Goal: Task Accomplishment & Management: Use online tool/utility

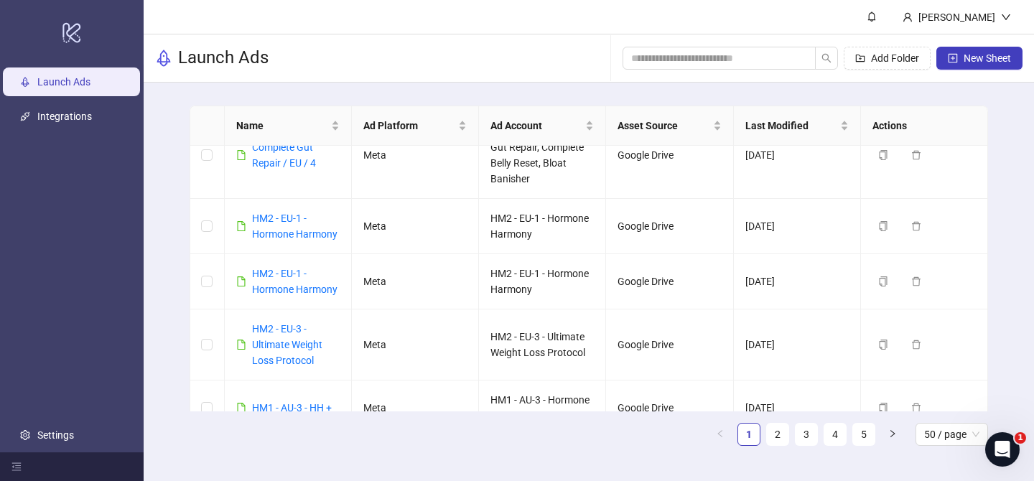
scroll to position [662, 0]
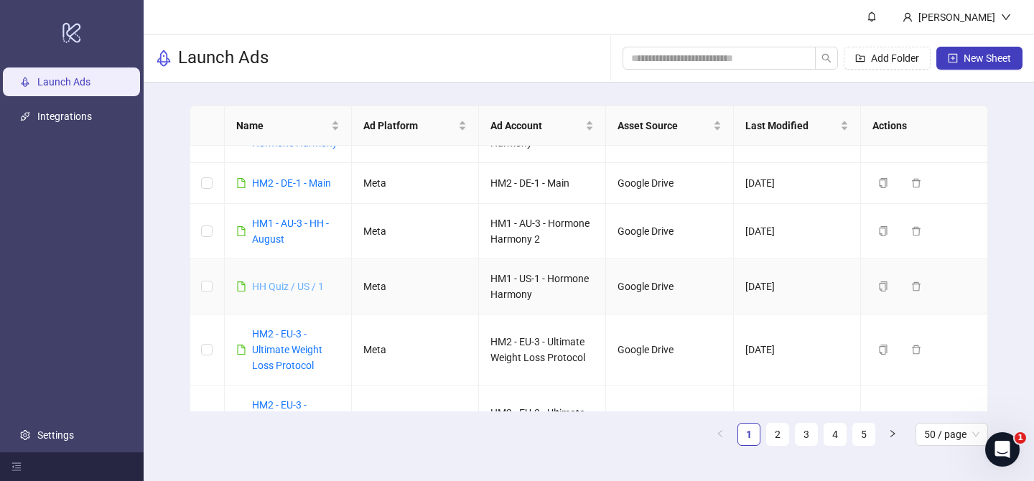
click at [310, 283] on link "HH Quiz / US / 1" at bounding box center [288, 286] width 72 height 11
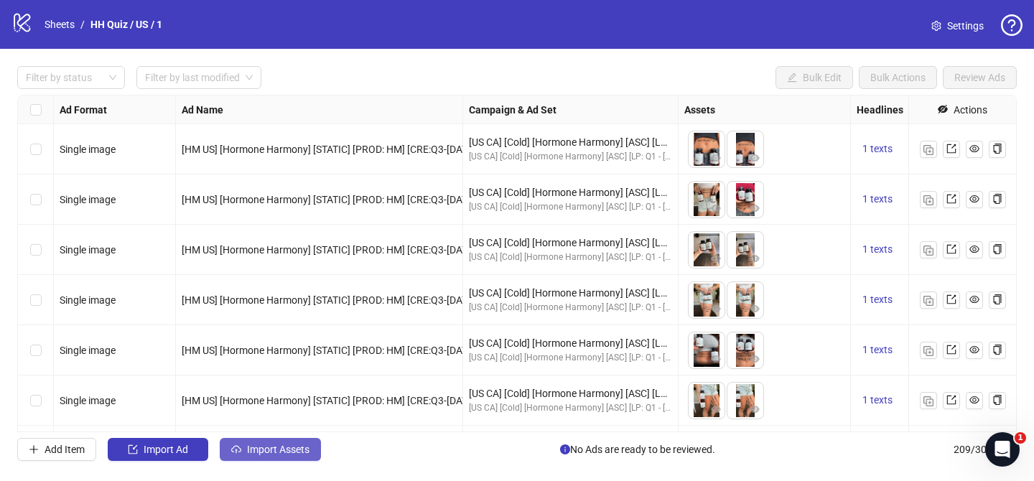
click at [290, 445] on span "Import Assets" at bounding box center [278, 449] width 62 height 11
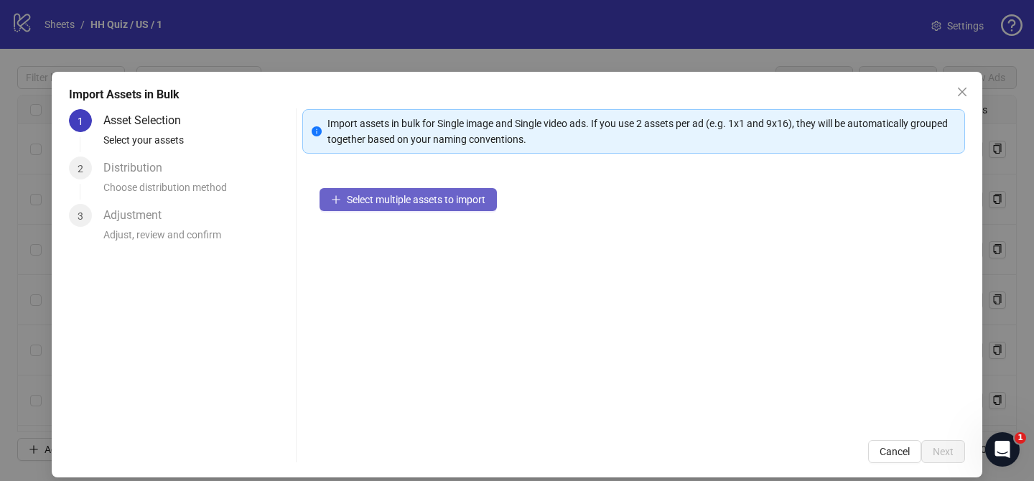
click at [440, 204] on span "Select multiple assets to import" at bounding box center [416, 199] width 139 height 11
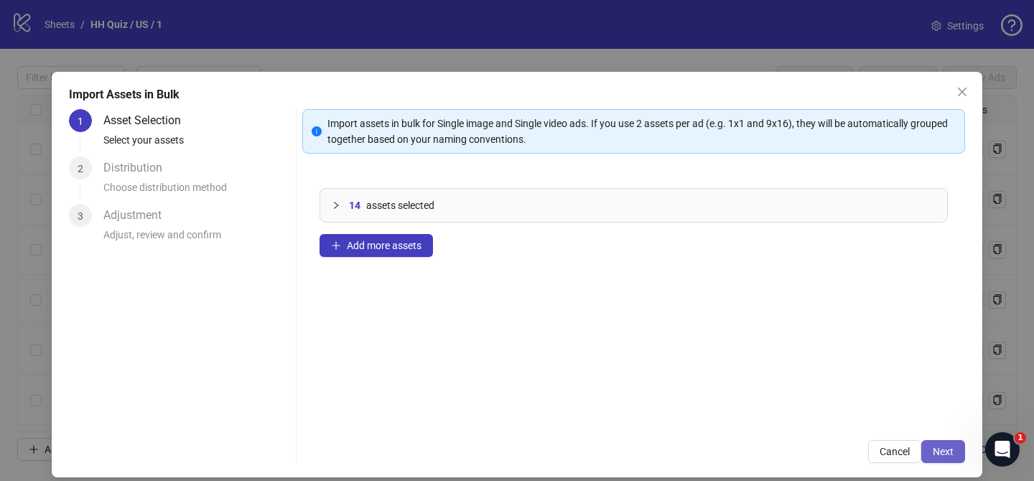
click at [949, 451] on span "Next" at bounding box center [943, 451] width 21 height 11
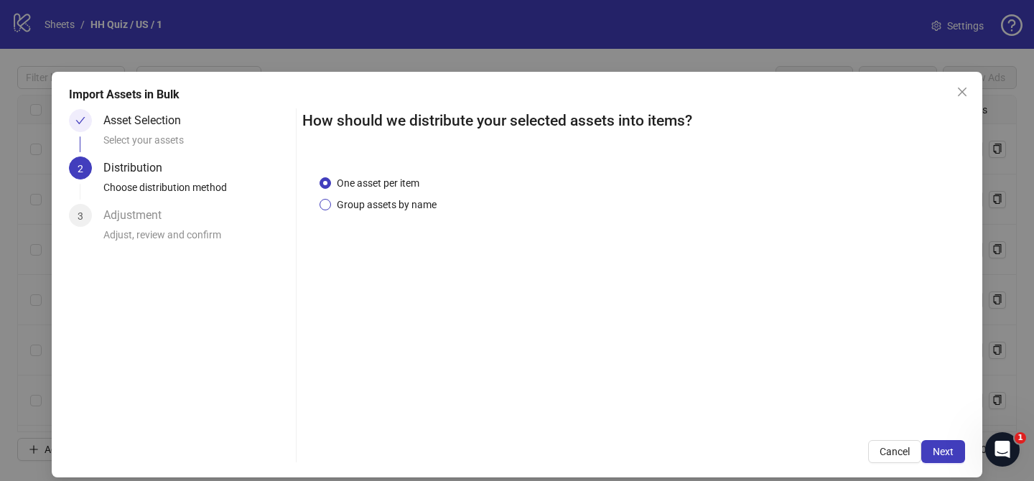
click at [412, 208] on span "Group assets by name" at bounding box center [386, 205] width 111 height 16
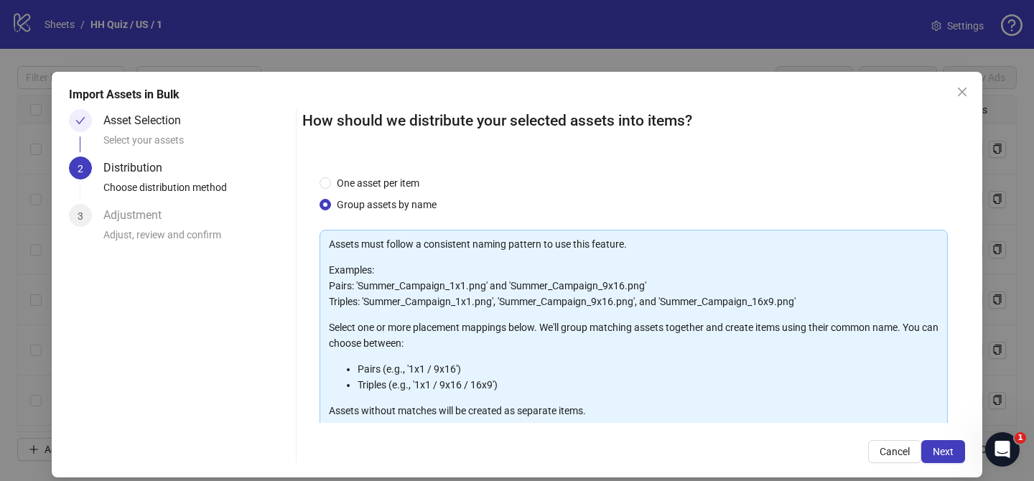
scroll to position [155, 0]
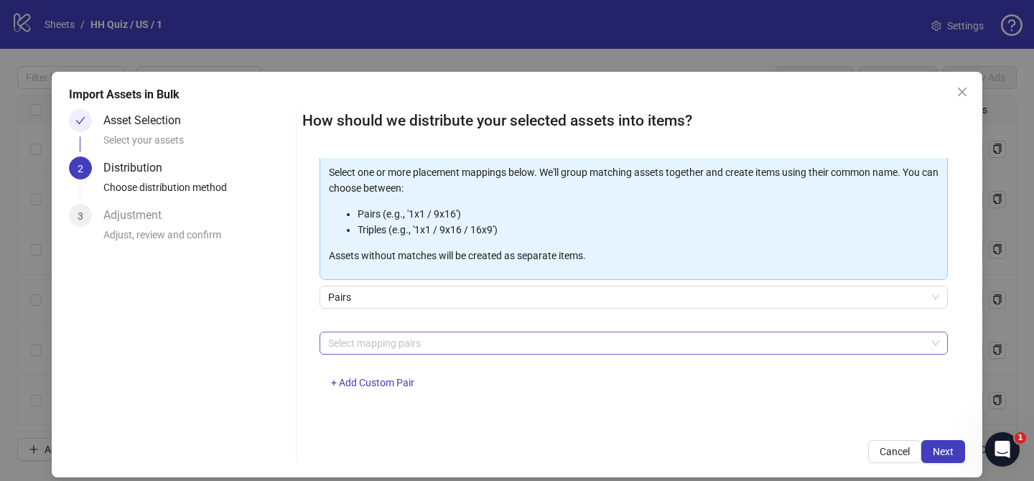
click at [409, 350] on div at bounding box center [627, 343] width 608 height 20
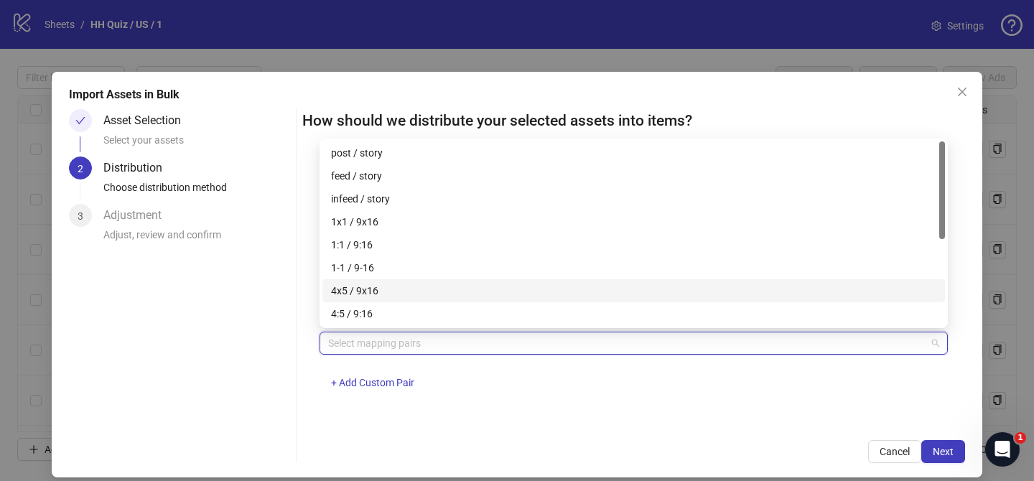
click at [395, 290] on div "4x5 / 9x16" at bounding box center [634, 291] width 606 height 16
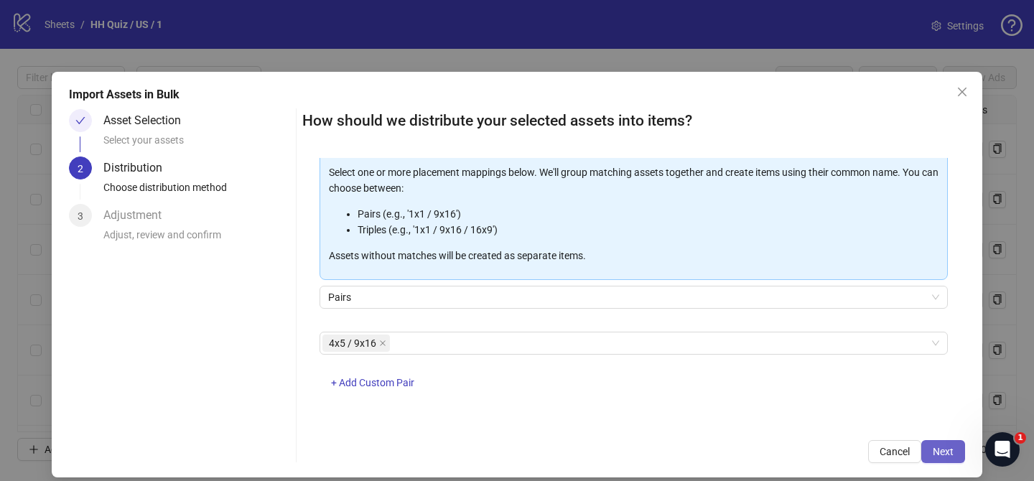
click at [953, 458] on button "Next" at bounding box center [944, 451] width 44 height 23
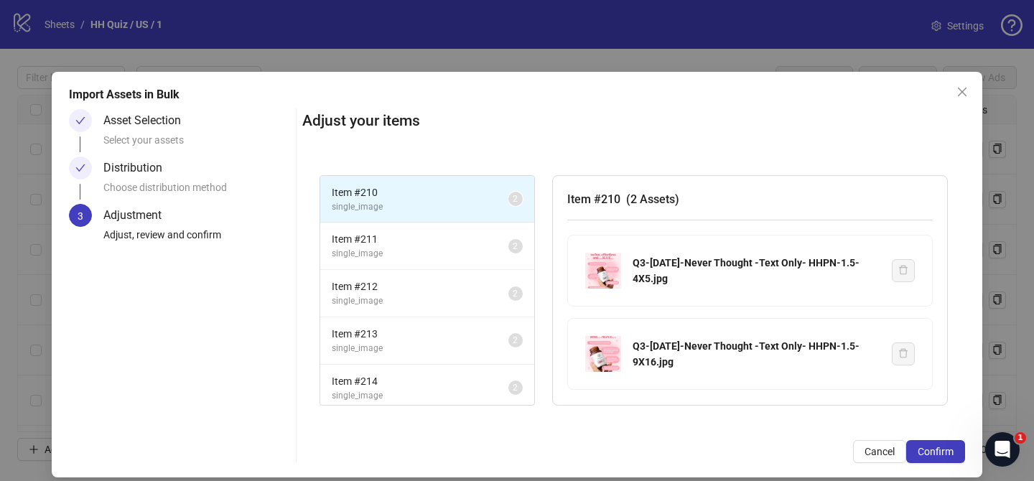
click at [953, 458] on button "Confirm" at bounding box center [936, 451] width 59 height 23
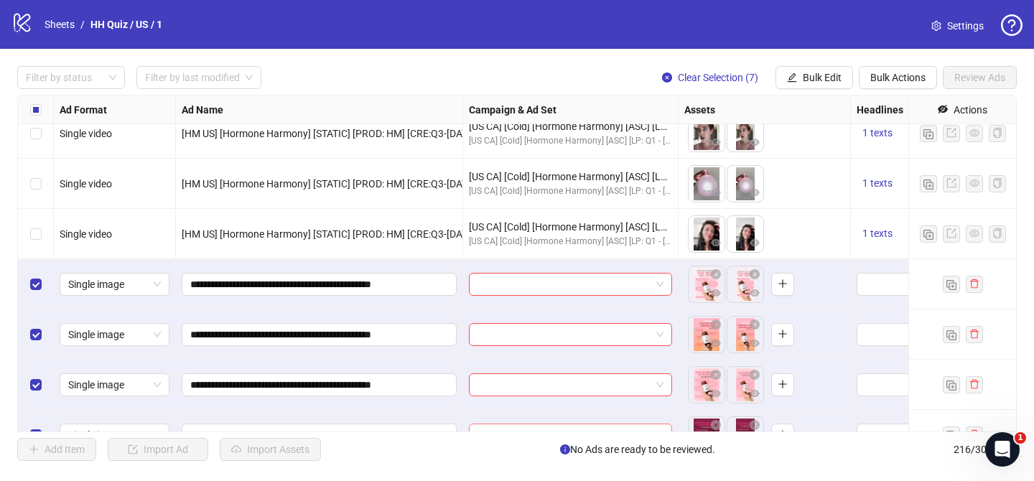
scroll to position [10352, 0]
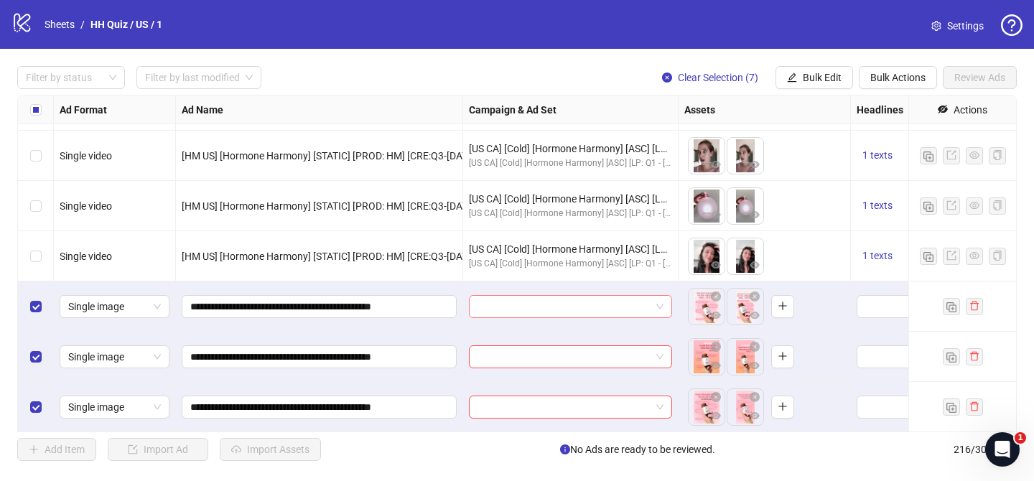
click at [542, 310] on input "search" at bounding box center [564, 307] width 173 height 22
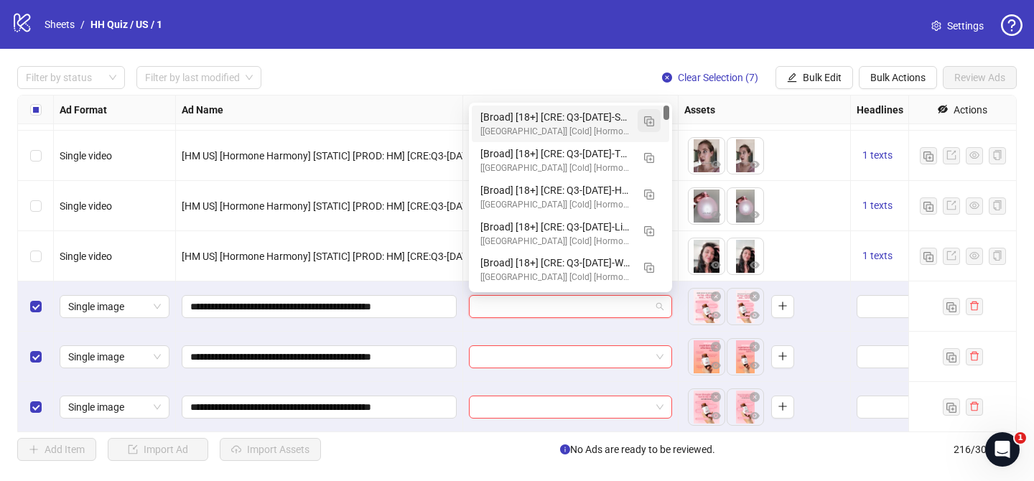
click at [646, 118] on img "button" at bounding box center [649, 121] width 10 height 10
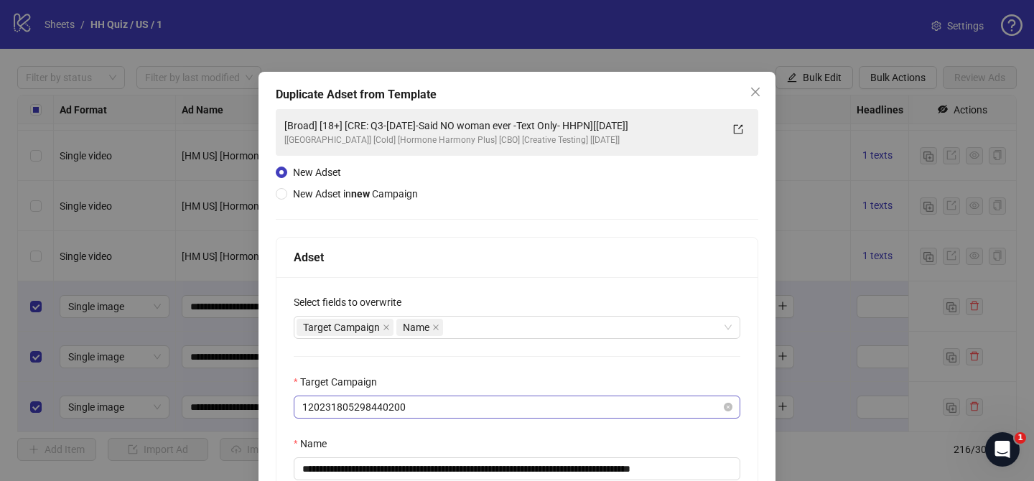
scroll to position [87, 0]
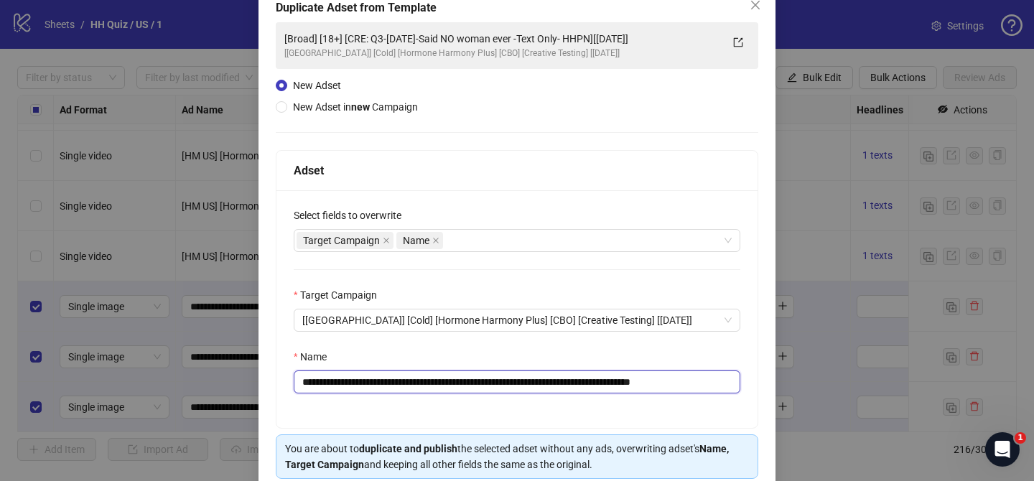
drag, startPoint x: 389, startPoint y: 383, endPoint x: 634, endPoint y: 389, distance: 245.0
click at [634, 389] on input "**********" at bounding box center [517, 382] width 447 height 23
paste input "text"
click at [620, 383] on input "**********" at bounding box center [517, 382] width 447 height 23
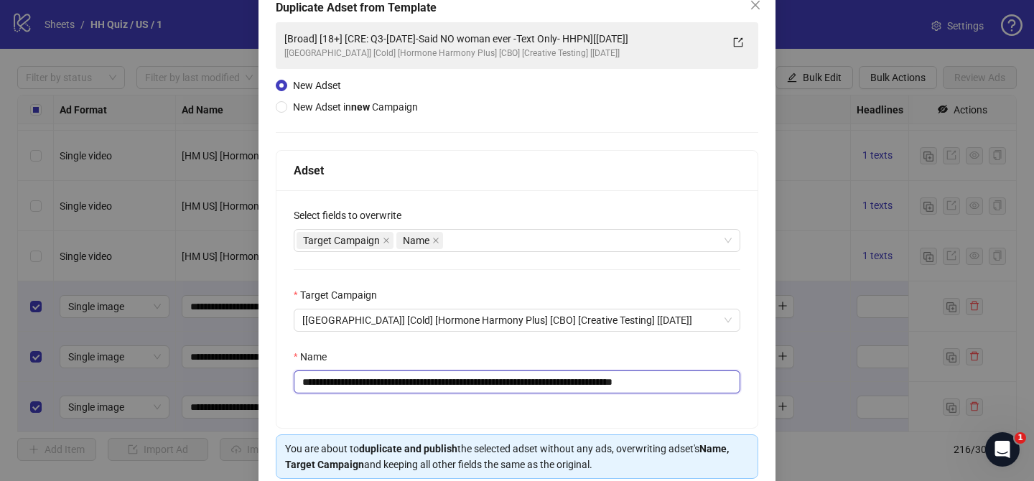
drag, startPoint x: 676, startPoint y: 384, endPoint x: 736, endPoint y: 384, distance: 59.6
click at [736, 384] on input "**********" at bounding box center [517, 382] width 447 height 23
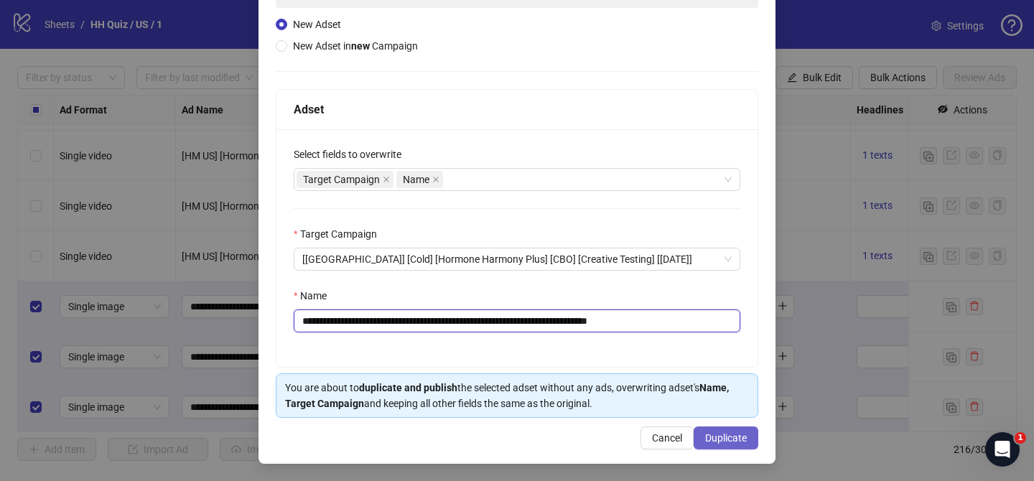
type input "**********"
click at [738, 440] on span "Duplicate" at bounding box center [726, 437] width 42 height 11
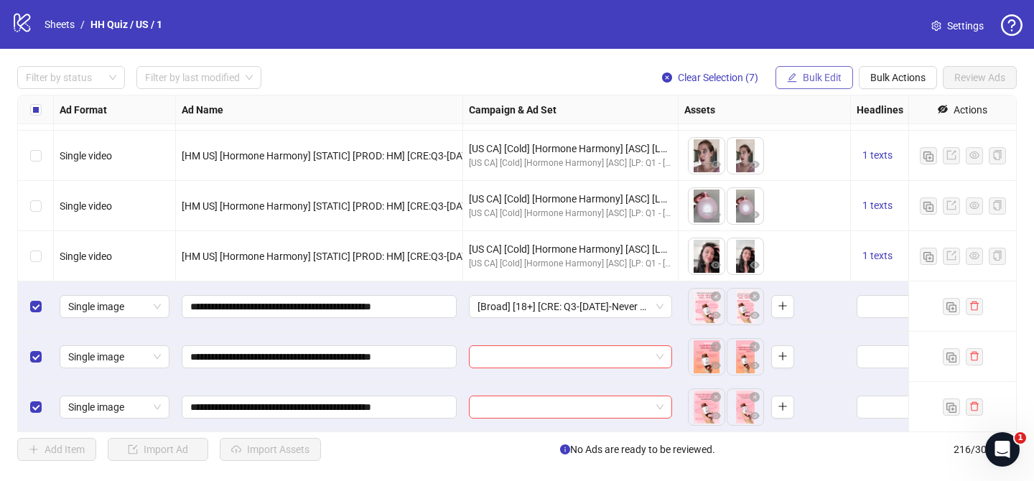
click at [813, 87] on button "Bulk Edit" at bounding box center [815, 77] width 78 height 23
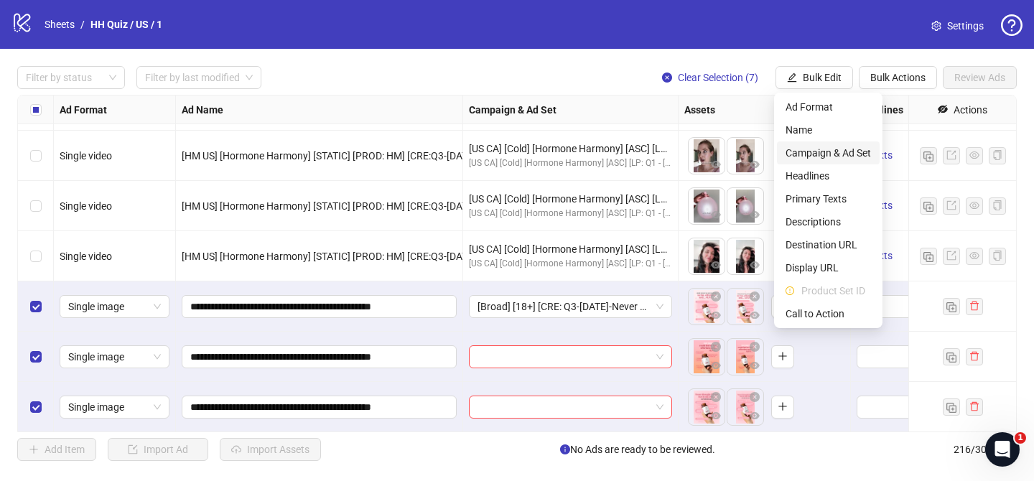
click at [828, 148] on span "Campaign & Ad Set" at bounding box center [828, 153] width 85 height 16
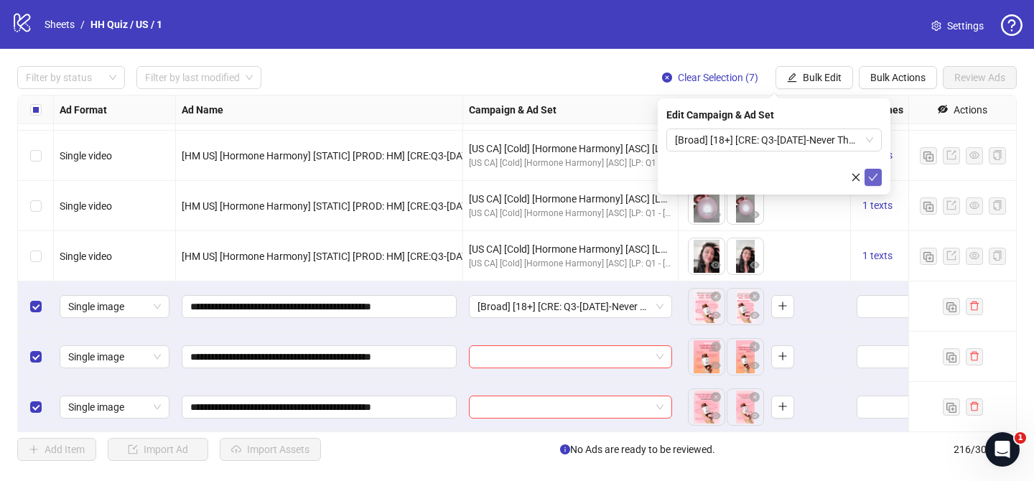
click at [871, 177] on icon "check" at bounding box center [873, 177] width 10 height 10
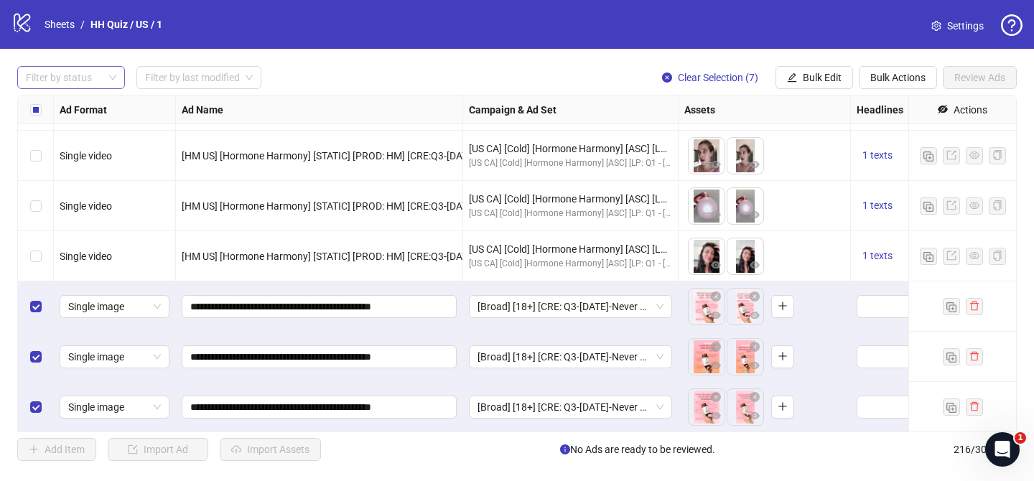
click at [123, 74] on div "Filter by status" at bounding box center [71, 77] width 108 height 23
click at [85, 103] on div "Draft" at bounding box center [71, 107] width 85 height 16
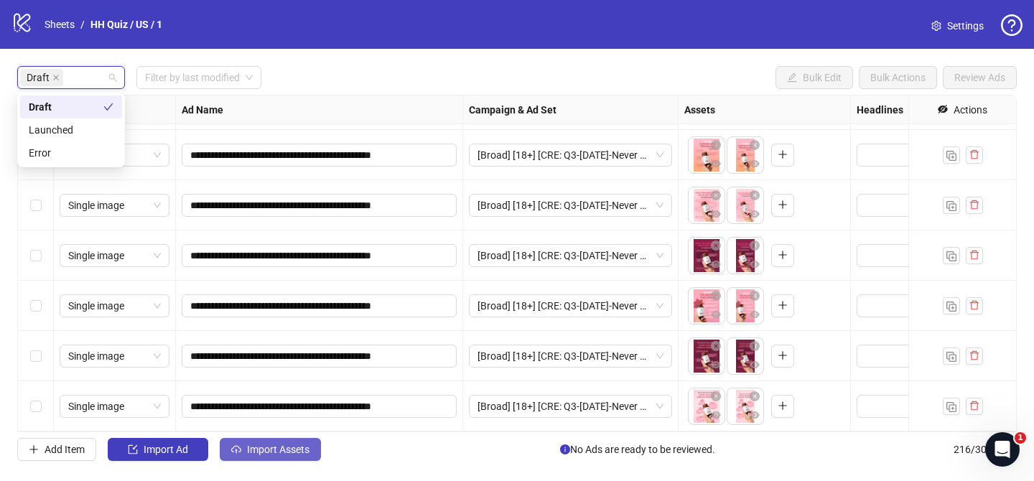
click at [278, 460] on button "Import Assets" at bounding box center [270, 449] width 101 height 23
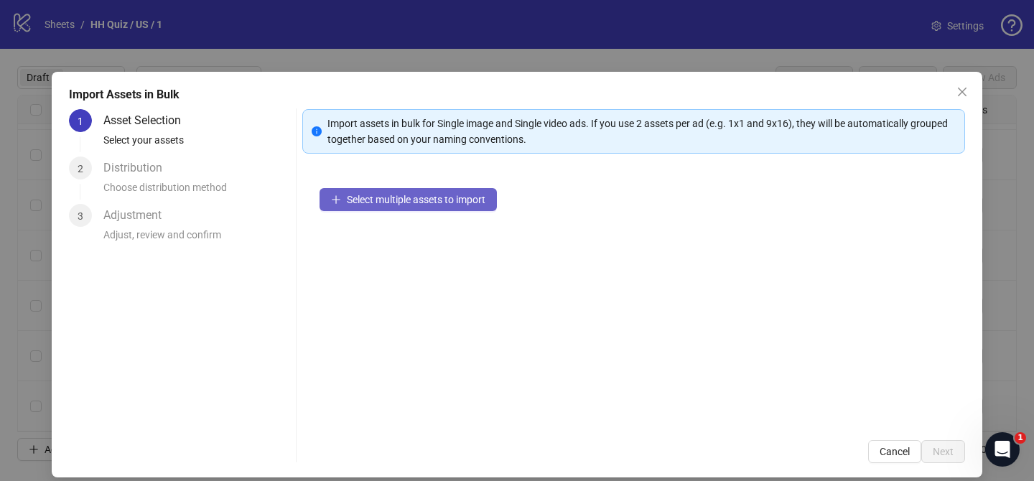
click at [452, 188] on button "Select multiple assets to import" at bounding box center [408, 199] width 177 height 23
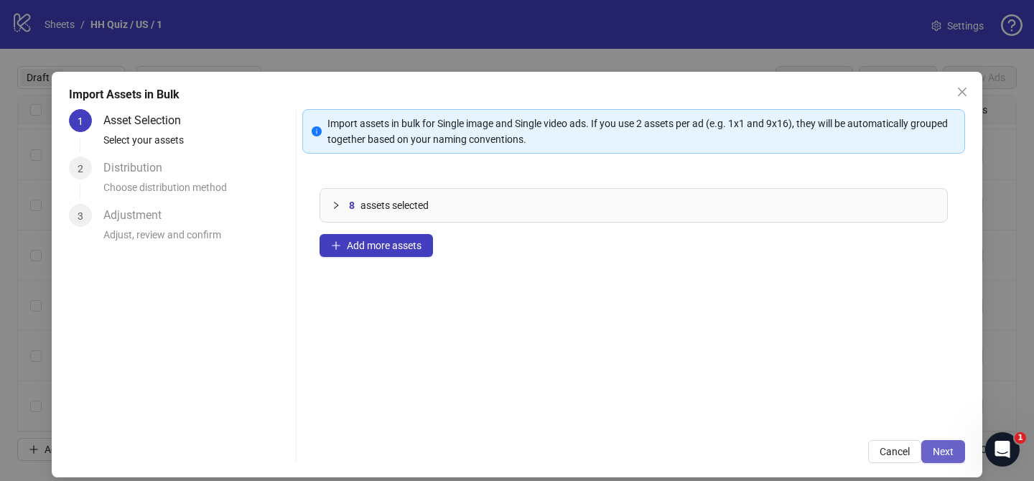
click at [927, 445] on button "Next" at bounding box center [944, 451] width 44 height 23
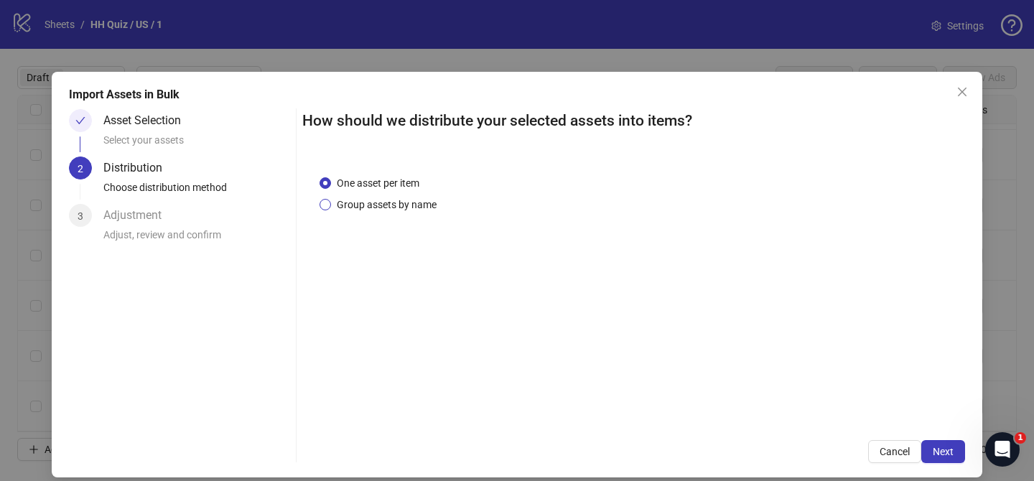
click at [402, 200] on span "Group assets by name" at bounding box center [386, 205] width 111 height 16
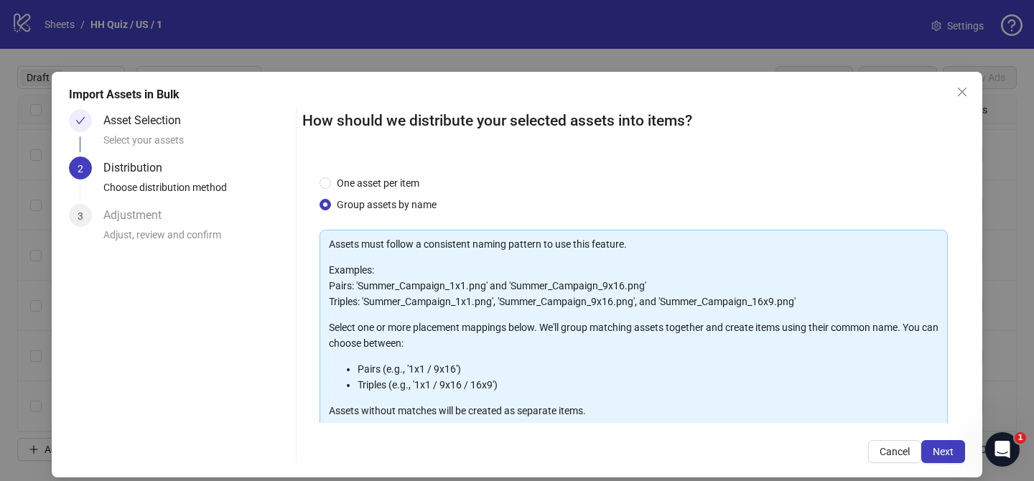
scroll to position [155, 0]
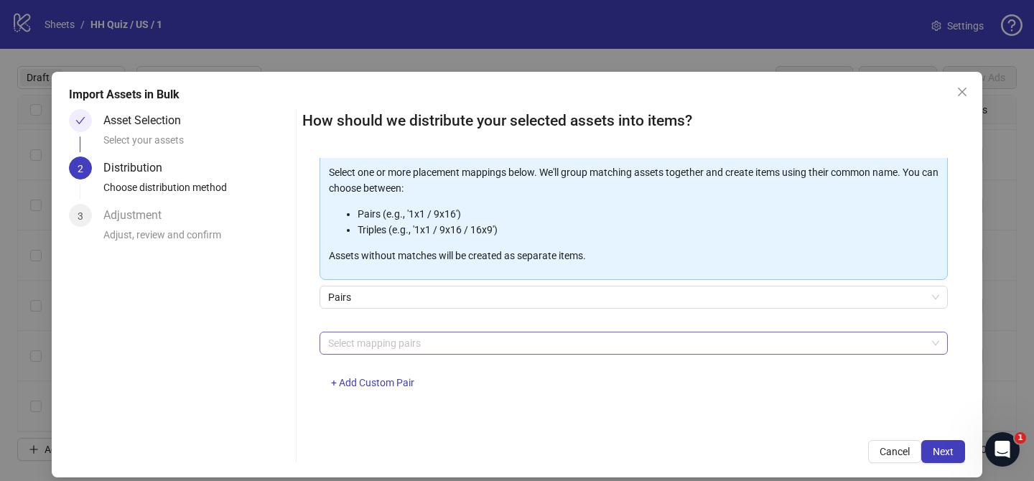
click at [427, 340] on div at bounding box center [627, 343] width 608 height 20
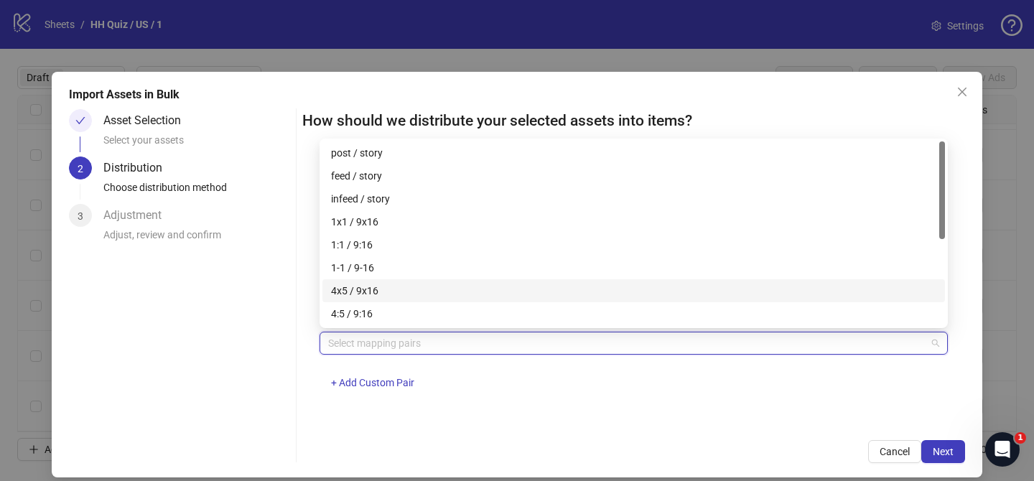
click at [389, 283] on div "4x5 / 9x16" at bounding box center [634, 291] width 606 height 16
click at [940, 455] on span "Next" at bounding box center [943, 451] width 21 height 11
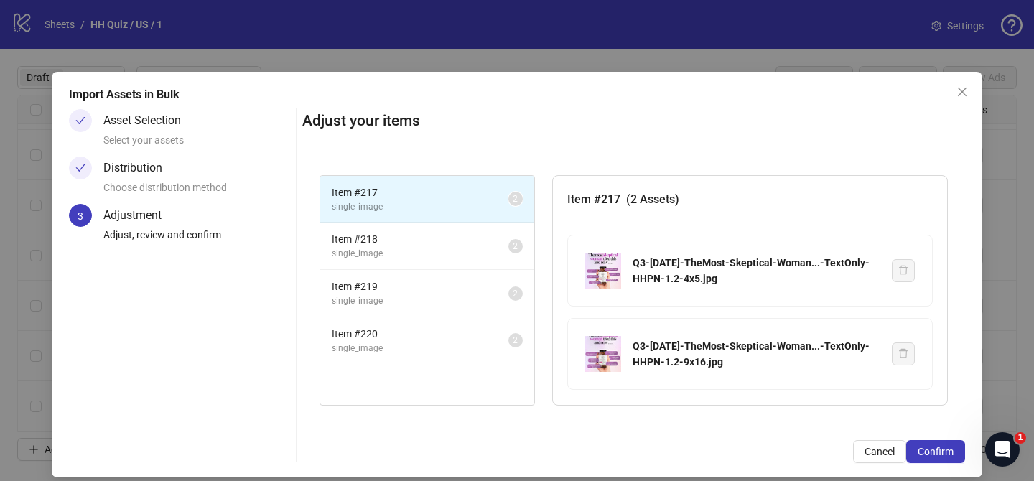
click at [940, 455] on span "Confirm" at bounding box center [936, 451] width 36 height 11
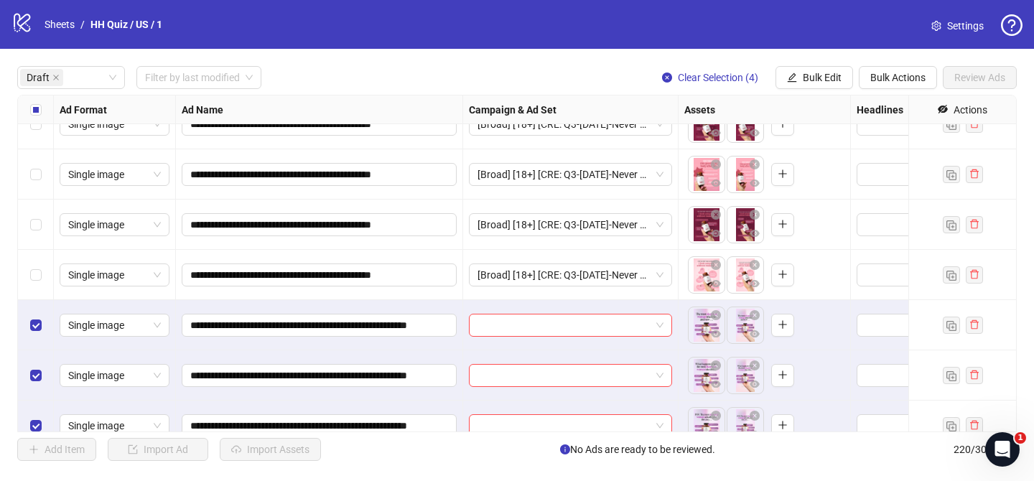
scroll to position [246, 0]
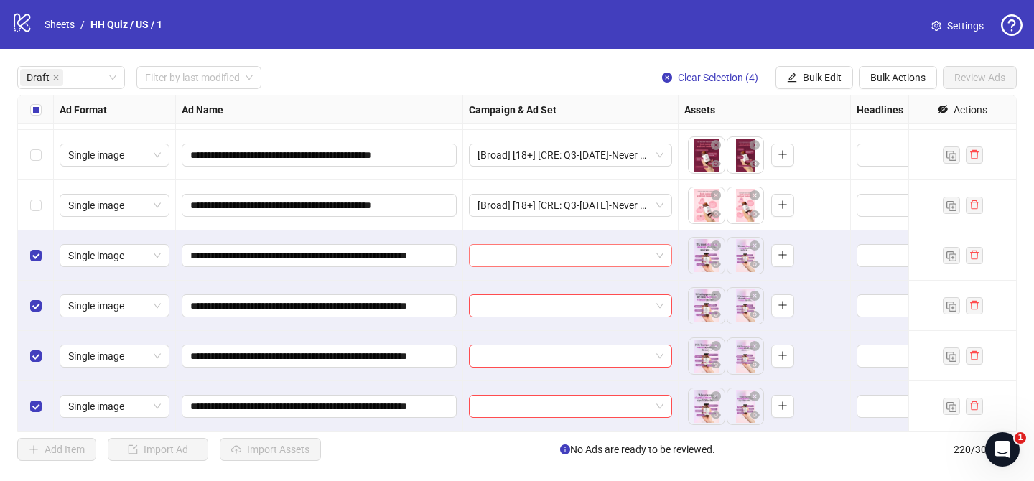
click at [580, 251] on input "search" at bounding box center [564, 256] width 173 height 22
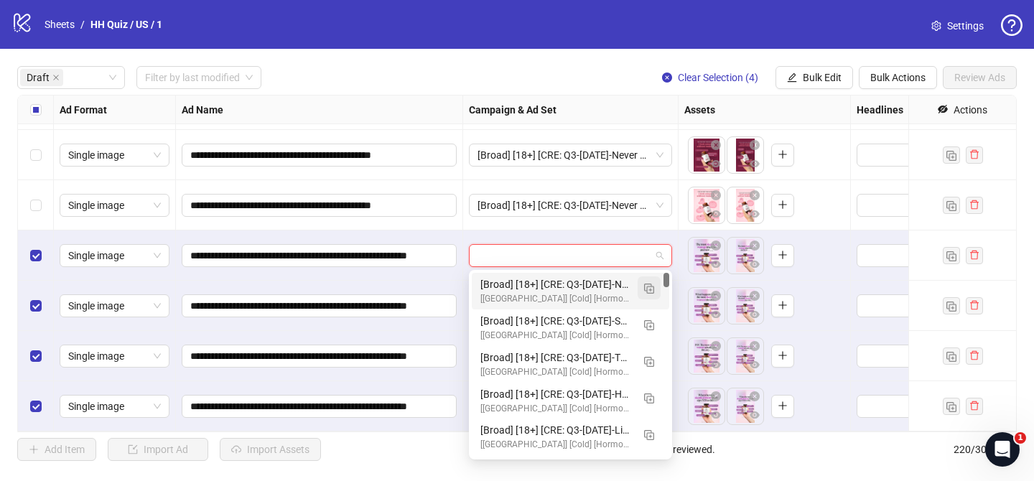
click at [644, 284] on img "button" at bounding box center [649, 289] width 10 height 10
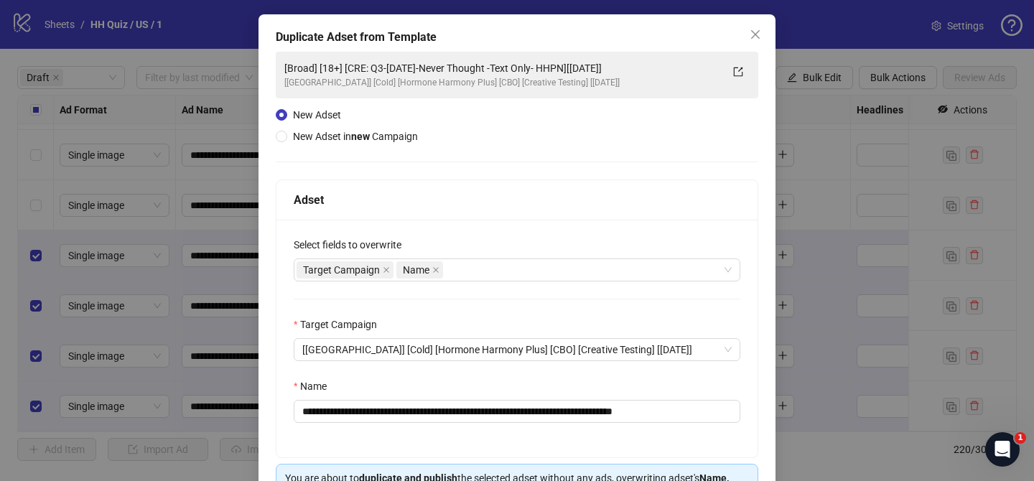
scroll to position [60, 0]
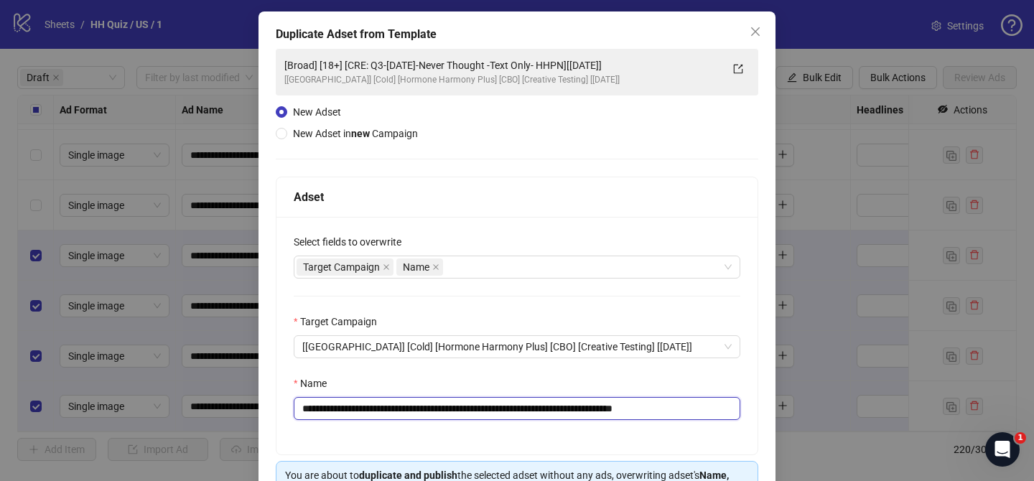
drag, startPoint x: 388, startPoint y: 410, endPoint x: 609, endPoint y: 413, distance: 221.3
click at [609, 413] on input "**********" at bounding box center [517, 408] width 447 height 23
paste input "**********"
drag, startPoint x: 708, startPoint y: 408, endPoint x: 759, endPoint y: 408, distance: 51.7
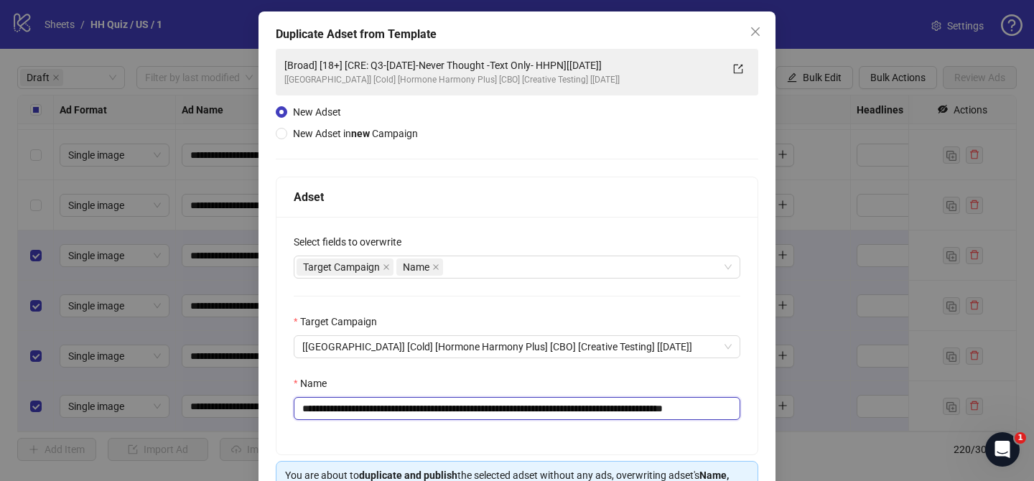
click at [759, 408] on div "**********" at bounding box center [517, 281] width 517 height 540
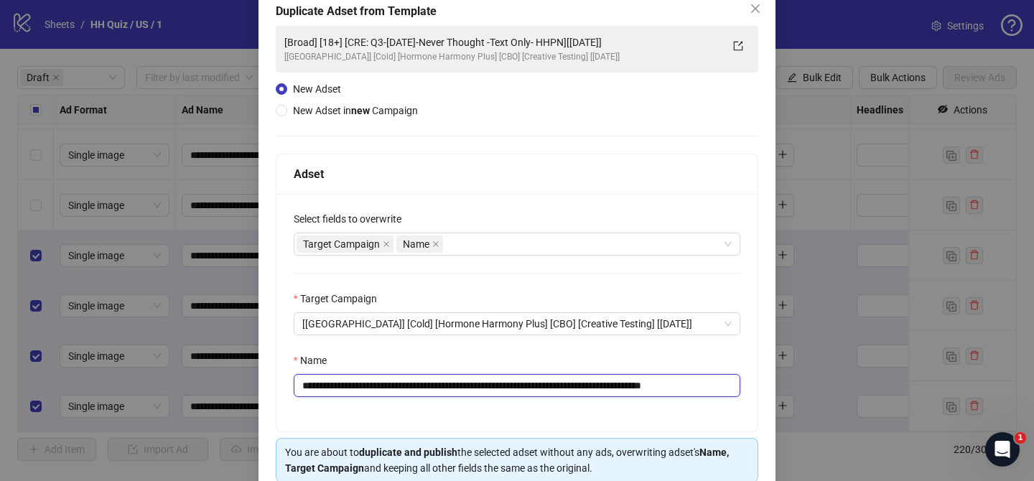
scroll to position [149, 0]
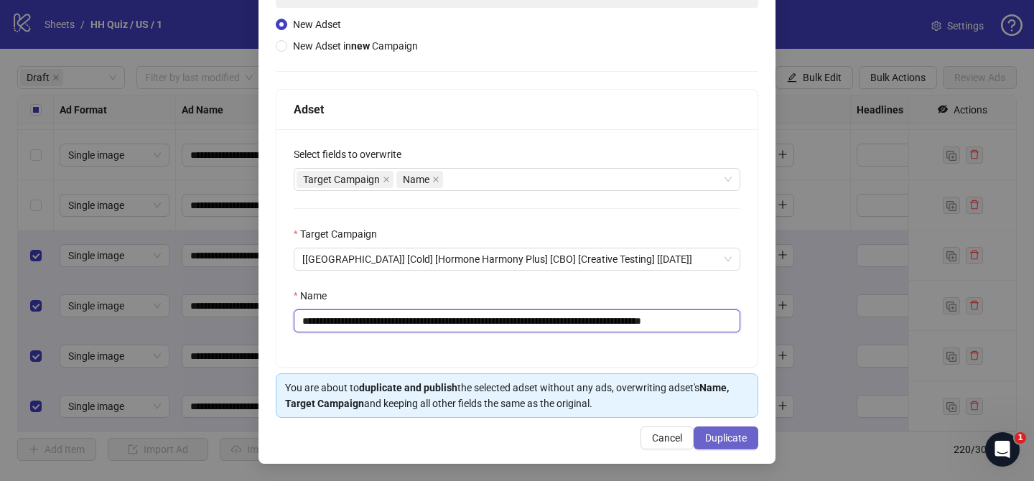
type input "**********"
click at [733, 437] on span "Duplicate" at bounding box center [726, 437] width 42 height 11
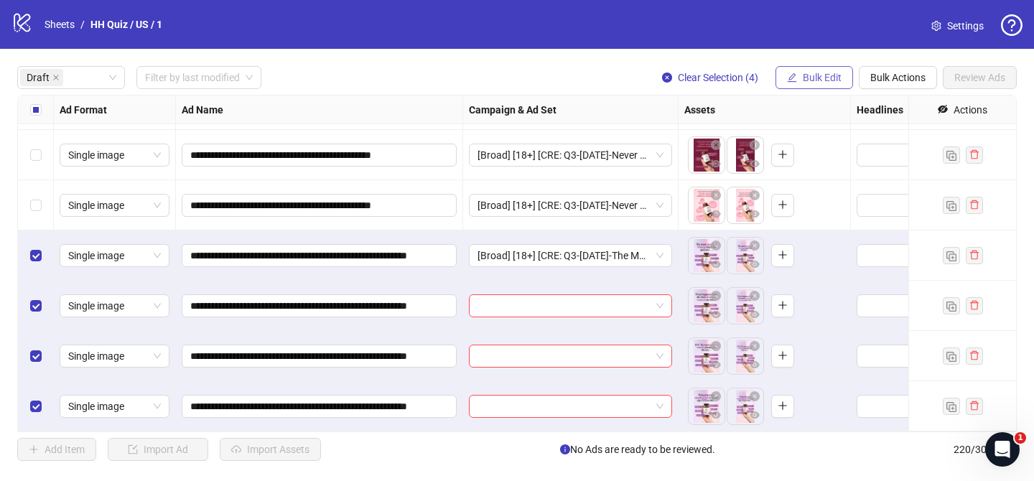
click at [833, 81] on span "Bulk Edit" at bounding box center [822, 77] width 39 height 11
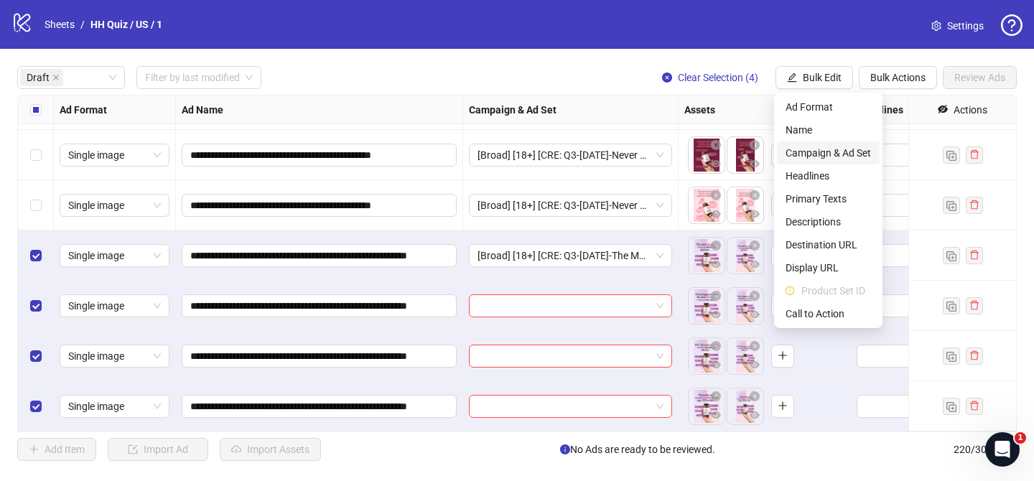
click at [813, 147] on span "Campaign & Ad Set" at bounding box center [828, 153] width 85 height 16
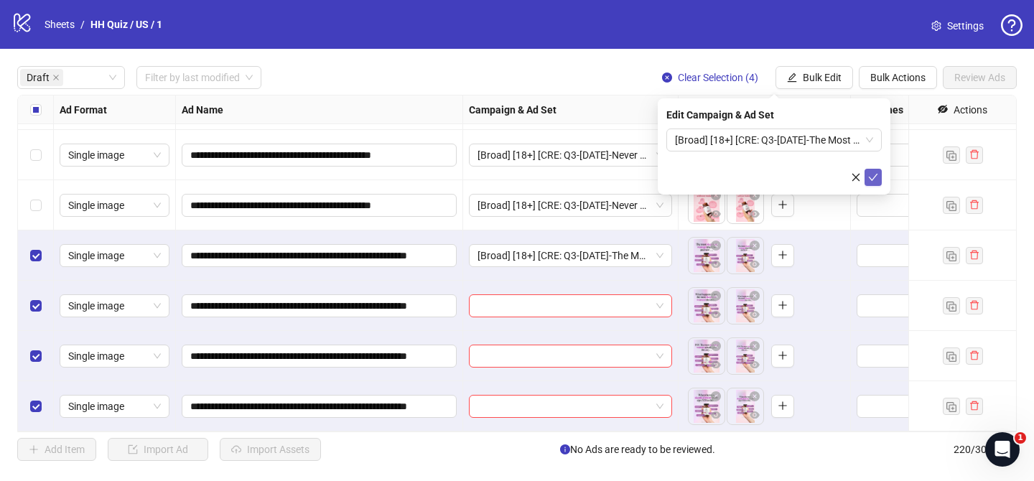
click at [879, 178] on button "submit" at bounding box center [873, 177] width 17 height 17
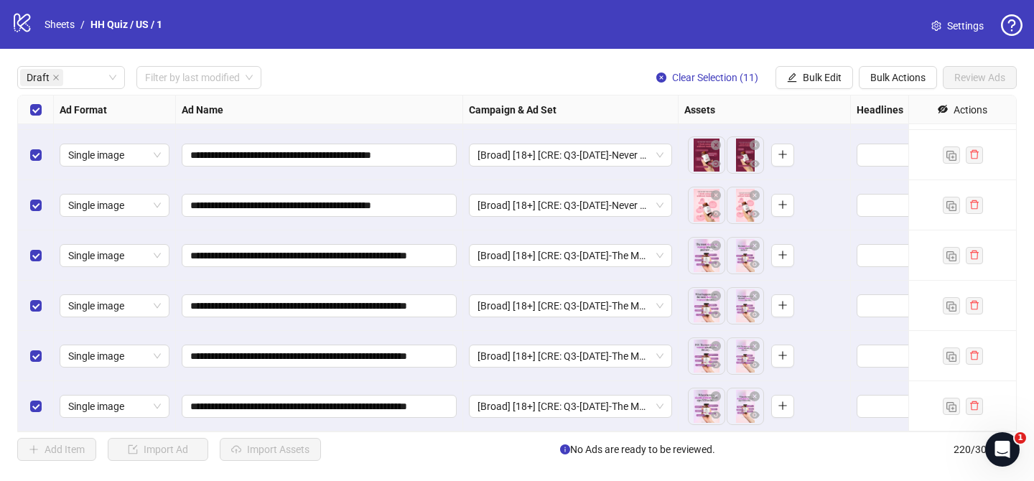
click at [823, 89] on div "**********" at bounding box center [517, 264] width 1034 height 430
click at [815, 80] on span "Bulk Edit" at bounding box center [822, 77] width 39 height 11
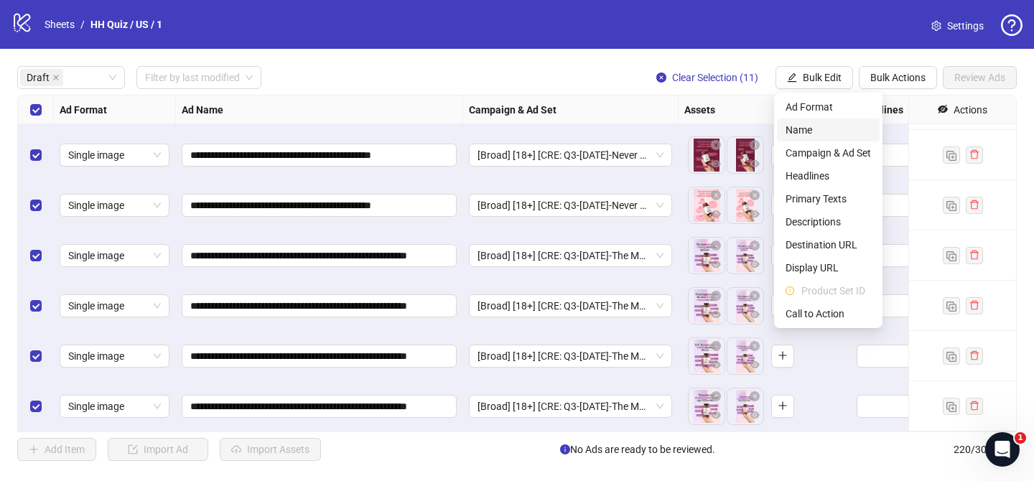
click at [810, 135] on span "Name" at bounding box center [828, 130] width 85 height 16
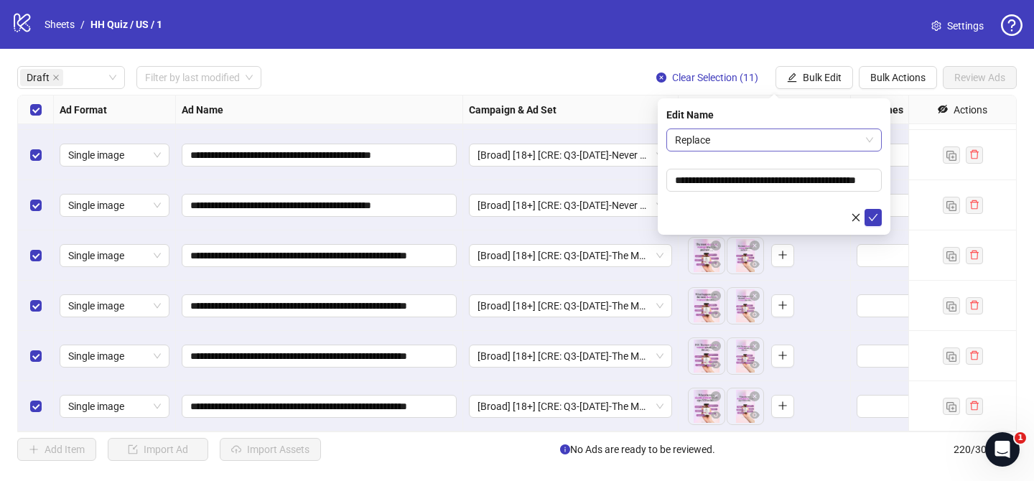
click at [728, 133] on span "Replace" at bounding box center [774, 140] width 198 height 22
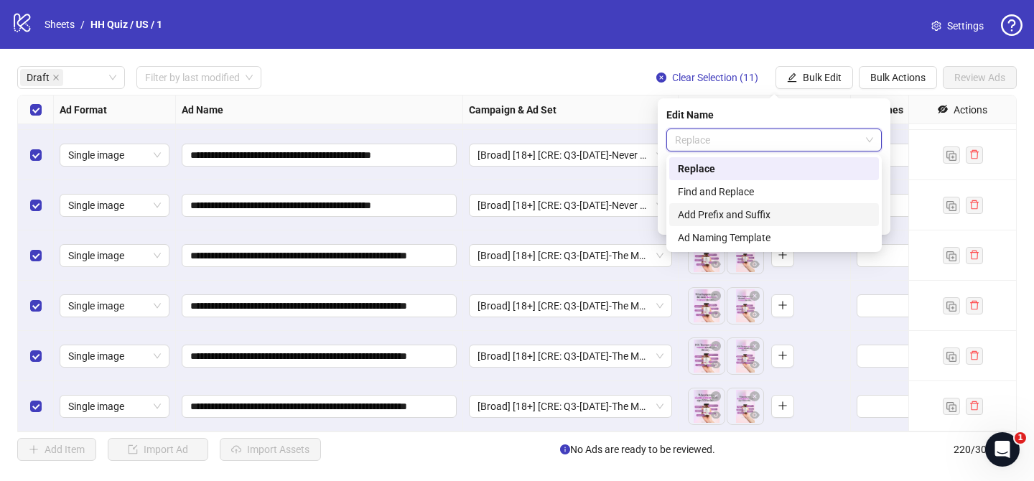
click at [723, 213] on div "Add Prefix and Suffix" at bounding box center [774, 215] width 193 height 16
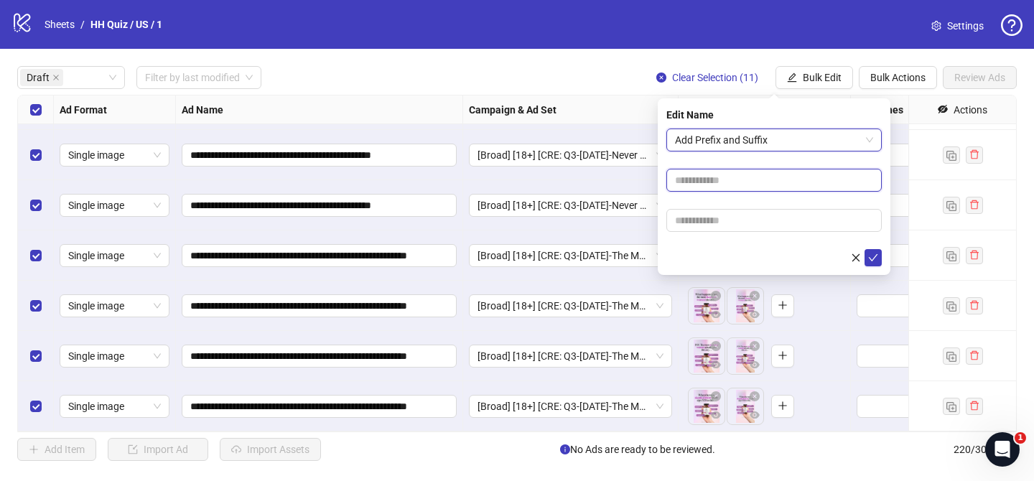
click at [731, 185] on input "text" at bounding box center [775, 180] width 216 height 23
paste input "**********"
type input "**********"
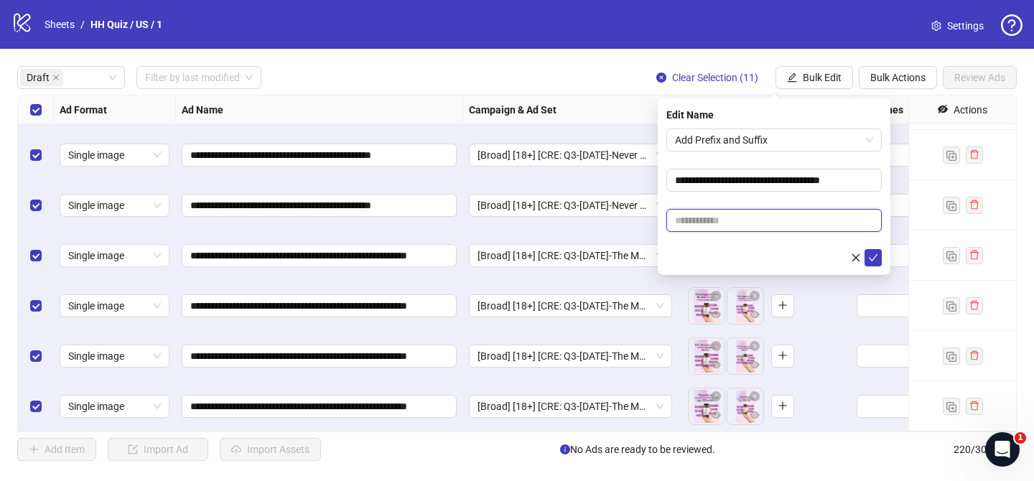
drag, startPoint x: 730, startPoint y: 224, endPoint x: 741, endPoint y: 224, distance: 11.5
click at [730, 224] on input "text" at bounding box center [775, 220] width 216 height 23
paste input "**********"
type input "**********"
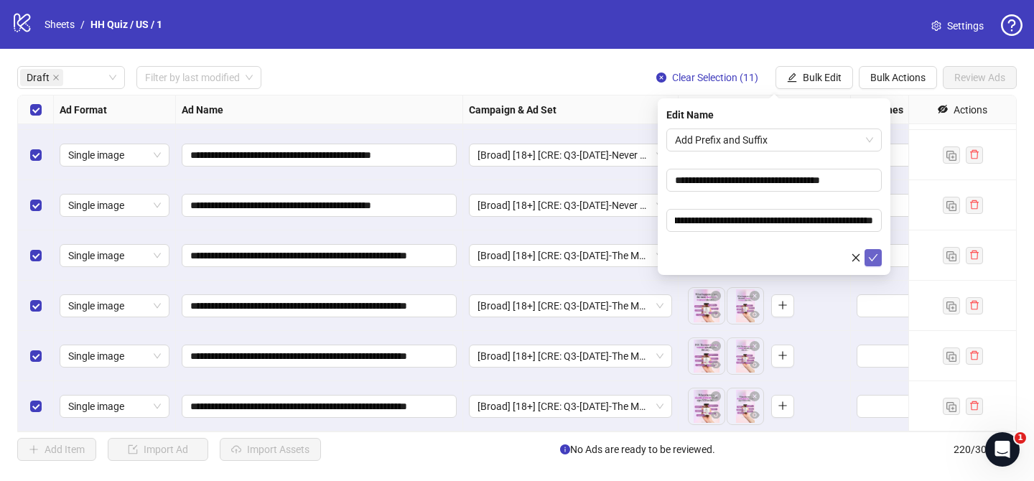
click at [876, 255] on icon "check" at bounding box center [873, 257] width 9 height 7
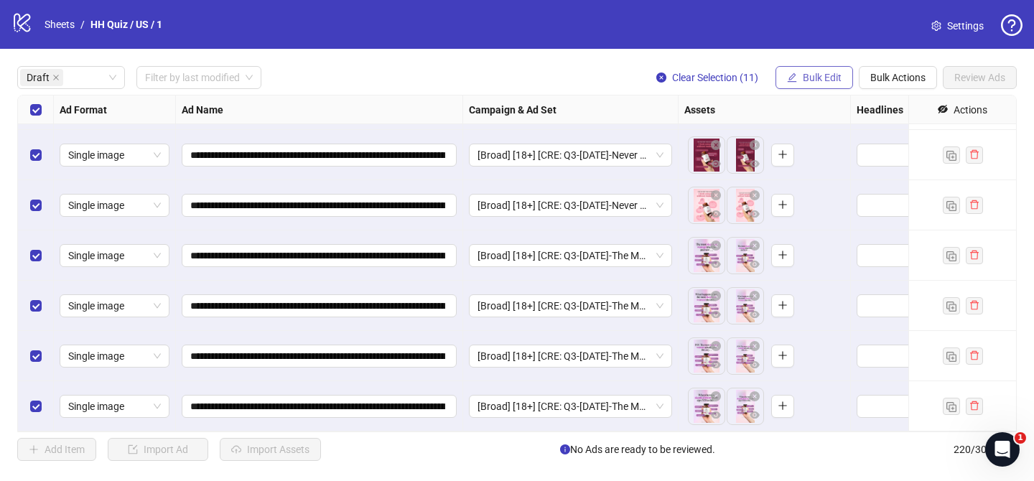
click at [826, 74] on span "Bulk Edit" at bounding box center [822, 77] width 39 height 11
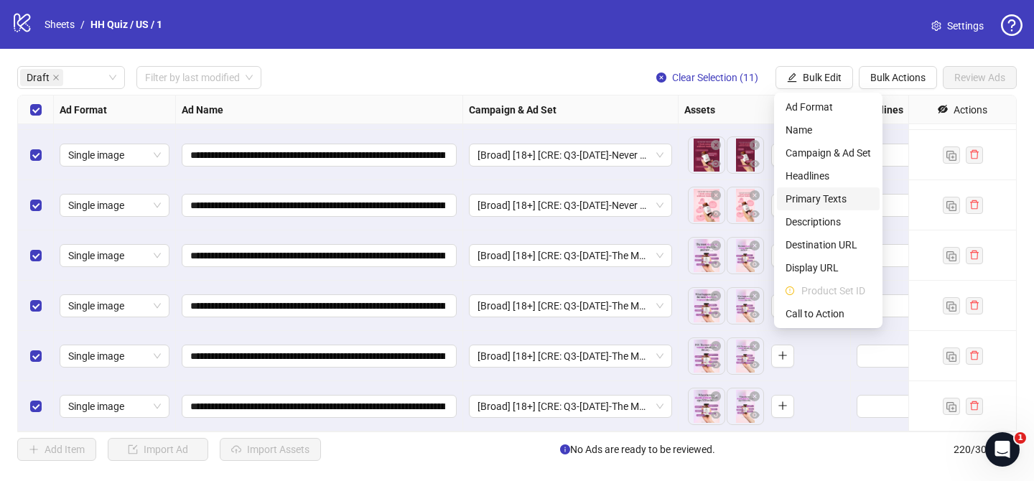
click at [833, 200] on span "Primary Texts" at bounding box center [828, 199] width 85 height 16
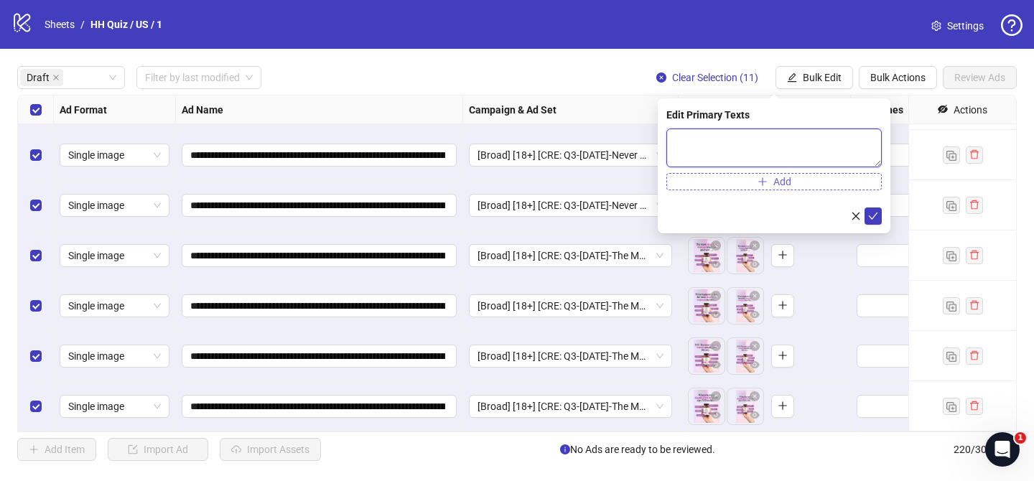
drag, startPoint x: 846, startPoint y: 149, endPoint x: 868, endPoint y: 186, distance: 42.5
click at [846, 149] on textarea at bounding box center [775, 148] width 216 height 39
paste textarea "**********"
type textarea "**********"
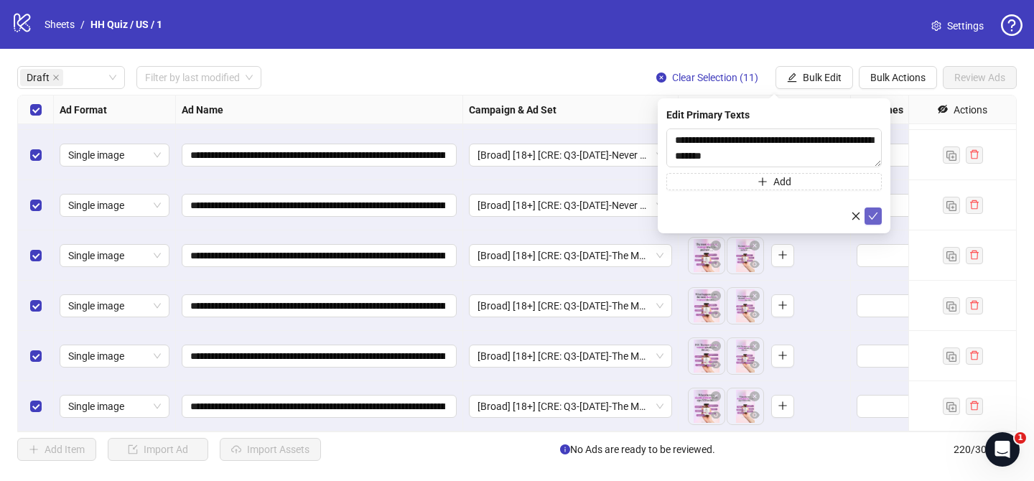
click at [876, 220] on icon "check" at bounding box center [873, 216] width 10 height 10
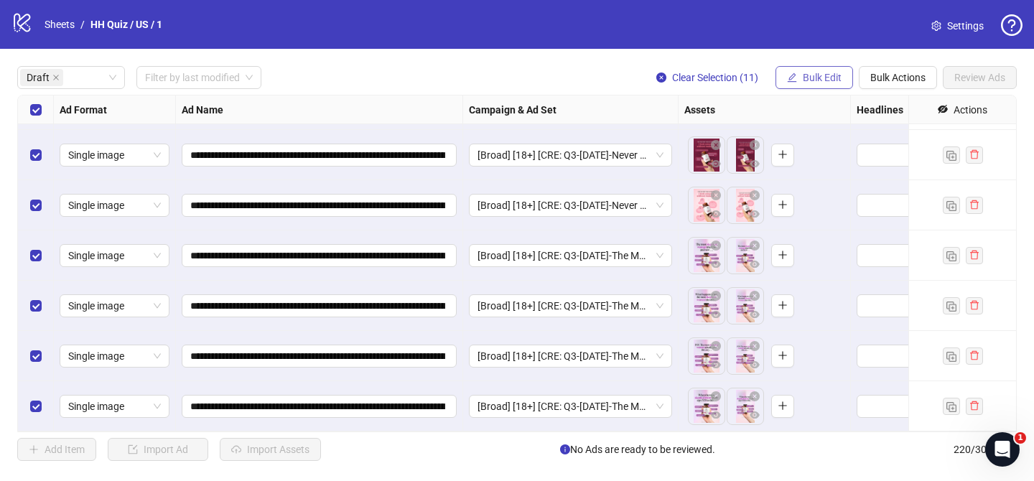
click at [816, 67] on button "Bulk Edit" at bounding box center [815, 77] width 78 height 23
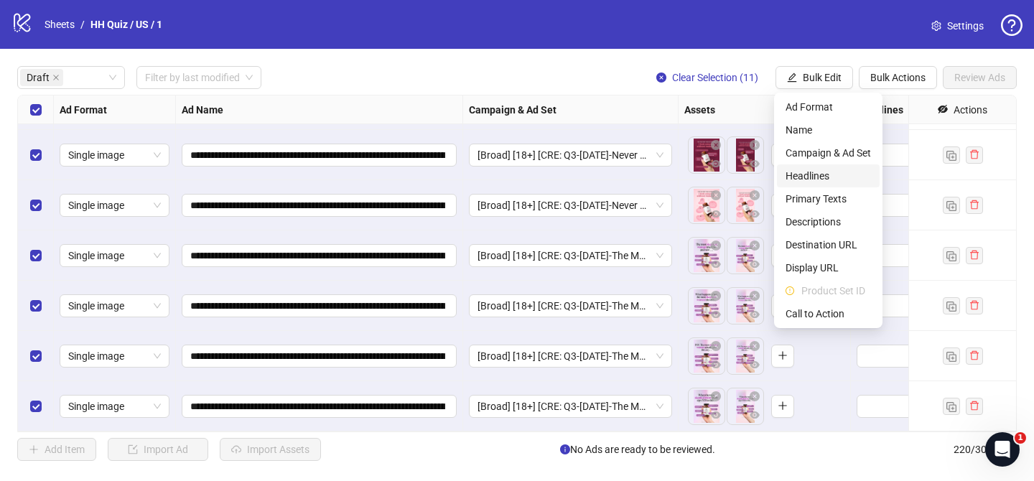
click at [830, 177] on span "Headlines" at bounding box center [828, 176] width 85 height 16
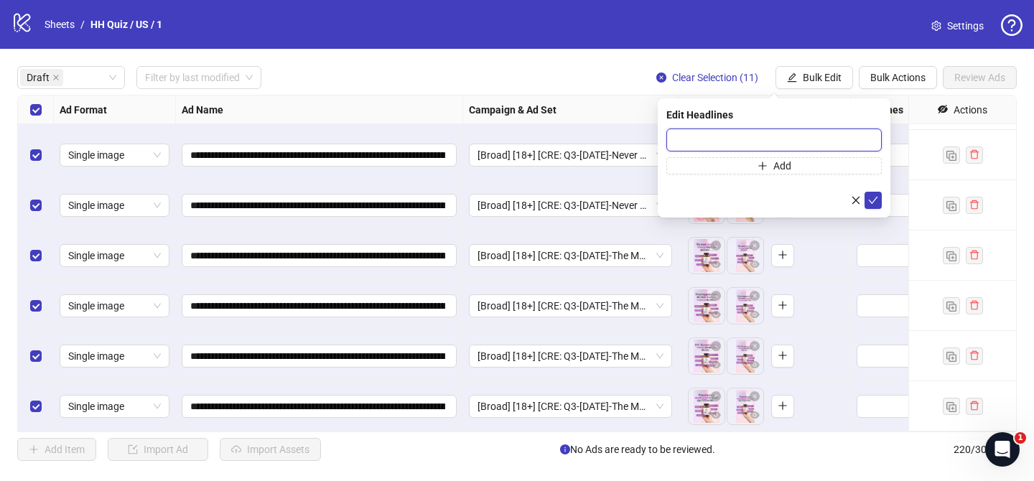
click at [854, 144] on input "text" at bounding box center [775, 140] width 216 height 23
paste input "**********"
type input "**********"
click at [876, 195] on icon "check" at bounding box center [873, 200] width 10 height 10
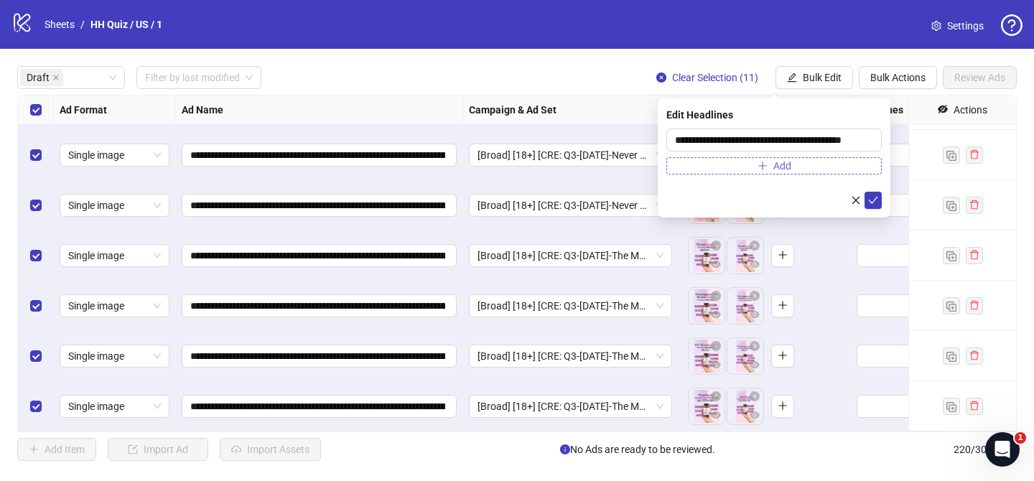
scroll to position [0, 0]
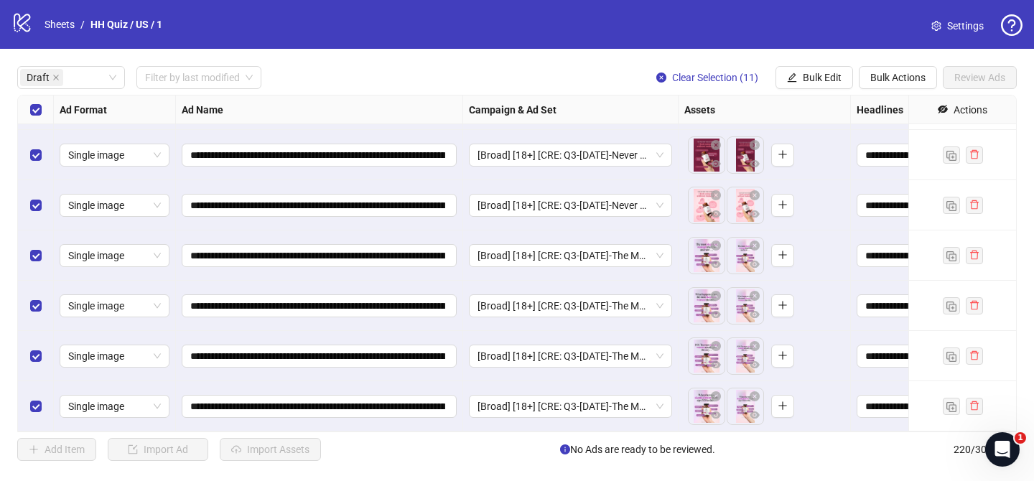
drag, startPoint x: 823, startPoint y: 77, endPoint x: 833, endPoint y: 126, distance: 50.0
click at [824, 77] on span "Bulk Edit" at bounding box center [822, 77] width 39 height 11
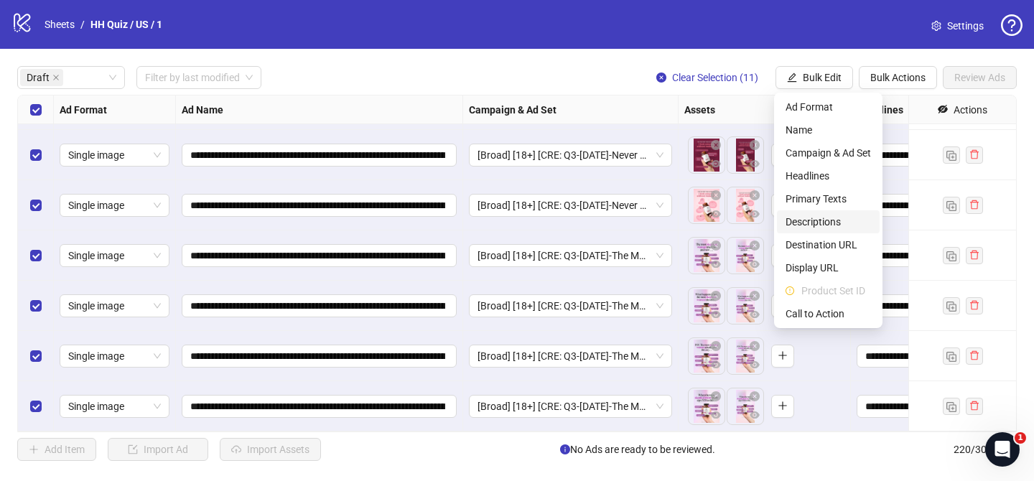
click at [858, 219] on span "Descriptions" at bounding box center [828, 222] width 85 height 16
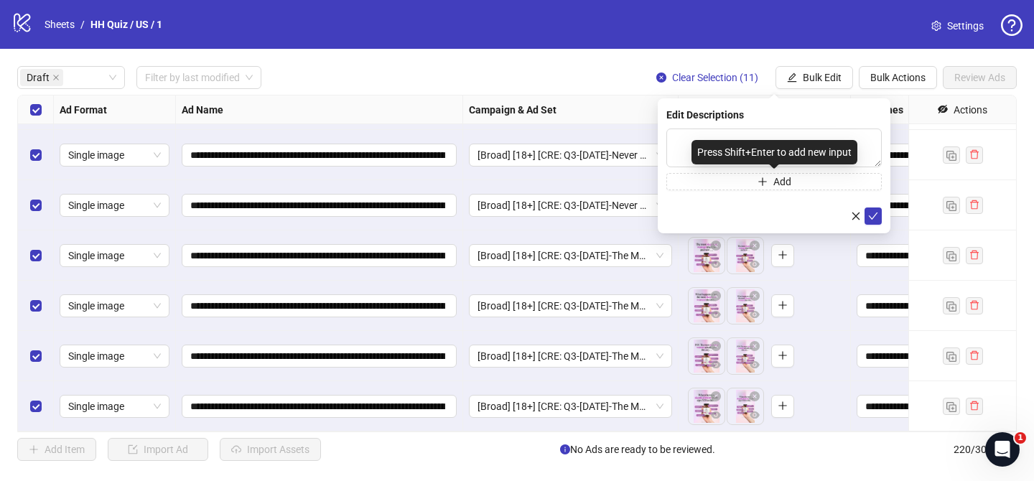
click at [830, 151] on div "Press Shift+Enter to add new input" at bounding box center [775, 152] width 166 height 24
click at [848, 140] on div "Press Shift+Enter to add new input" at bounding box center [775, 152] width 166 height 24
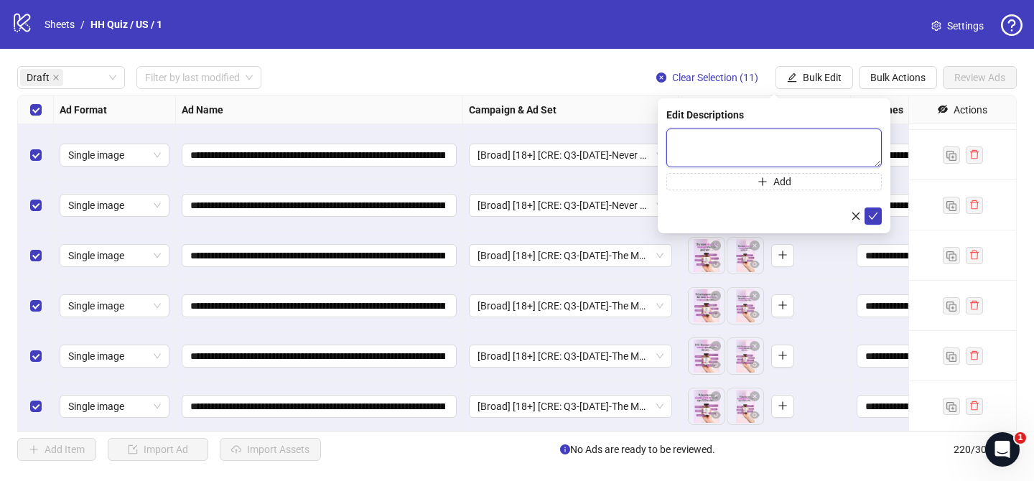
click at [851, 138] on textarea at bounding box center [775, 148] width 216 height 39
click at [873, 213] on icon "check" at bounding box center [873, 216] width 10 height 10
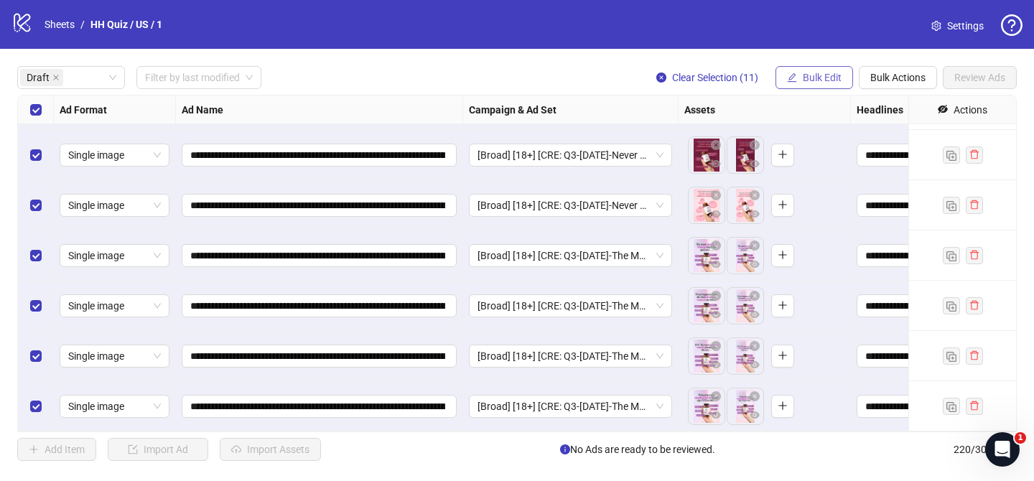
click at [812, 83] on span "Bulk Edit" at bounding box center [822, 77] width 39 height 11
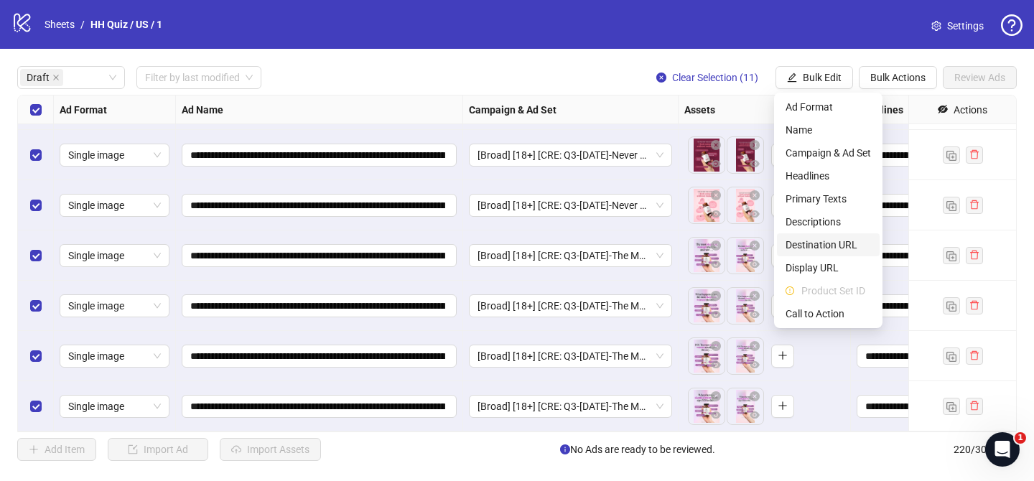
drag, startPoint x: 837, startPoint y: 245, endPoint x: 824, endPoint y: 228, distance: 21.0
click at [837, 245] on span "Destination URL" at bounding box center [828, 245] width 85 height 16
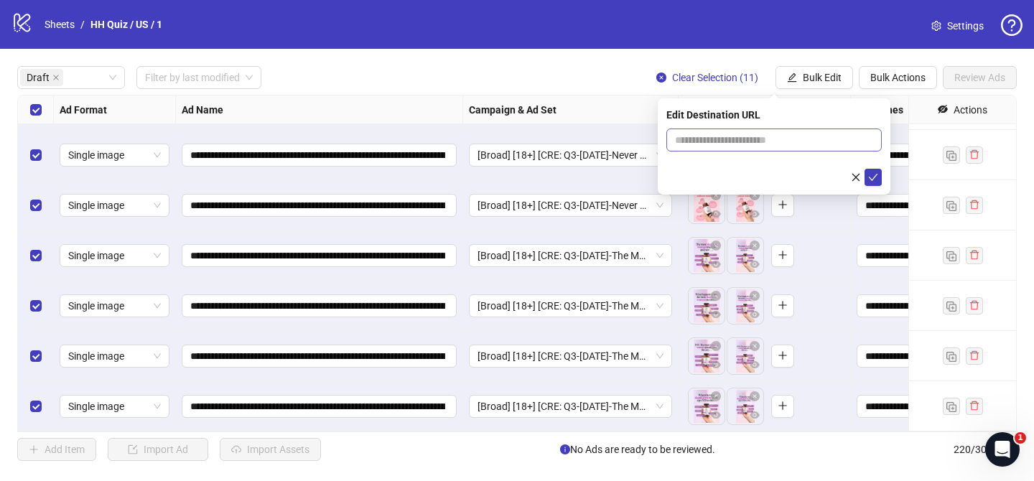
click at [834, 146] on span at bounding box center [775, 140] width 216 height 23
paste input "**********"
type input "**********"
click at [871, 176] on icon "check" at bounding box center [873, 177] width 10 height 10
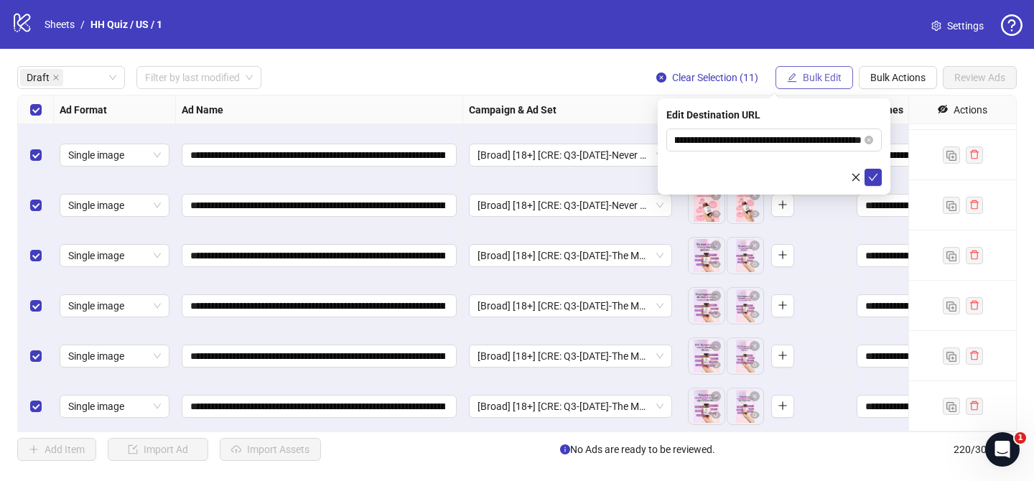
scroll to position [0, 0]
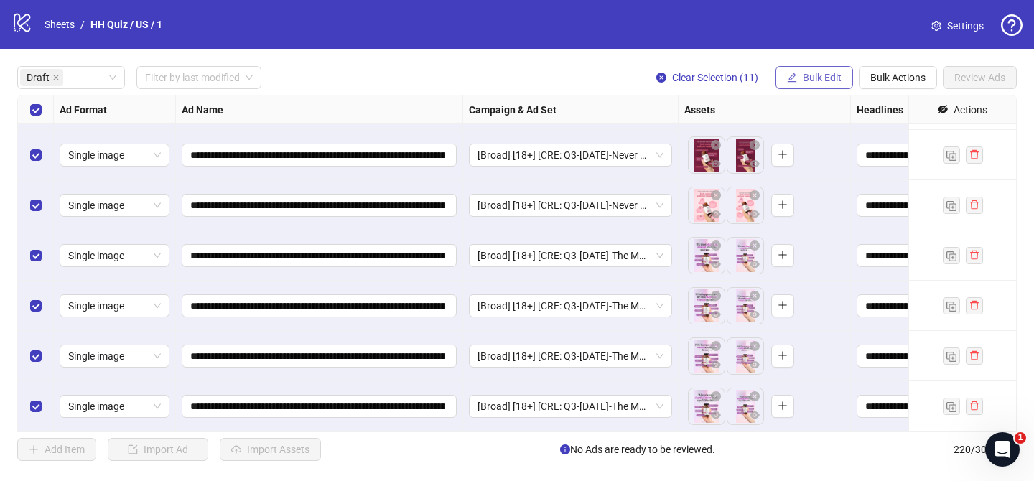
click at [822, 73] on span "Bulk Edit" at bounding box center [822, 77] width 39 height 11
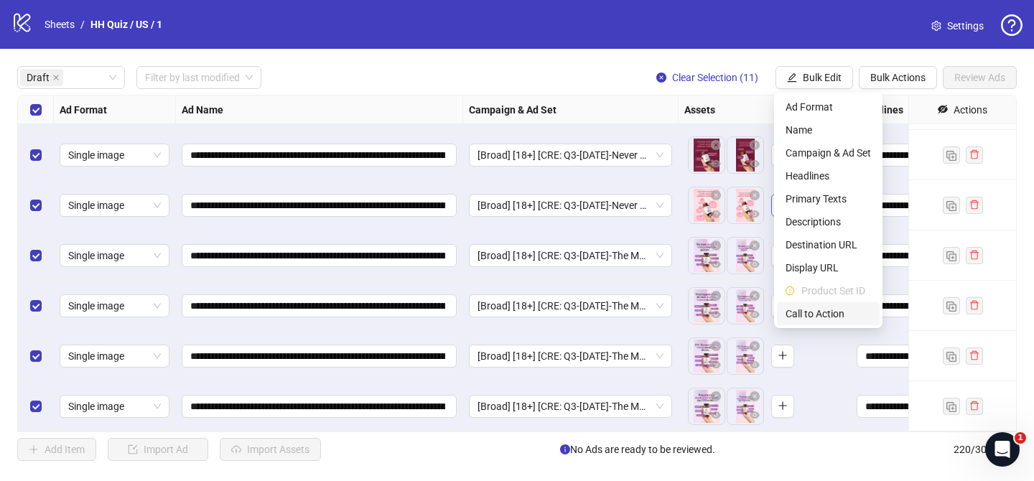
drag, startPoint x: 833, startPoint y: 309, endPoint x: 793, endPoint y: 210, distance: 106.3
click at [833, 309] on span "Call to Action" at bounding box center [828, 314] width 85 height 16
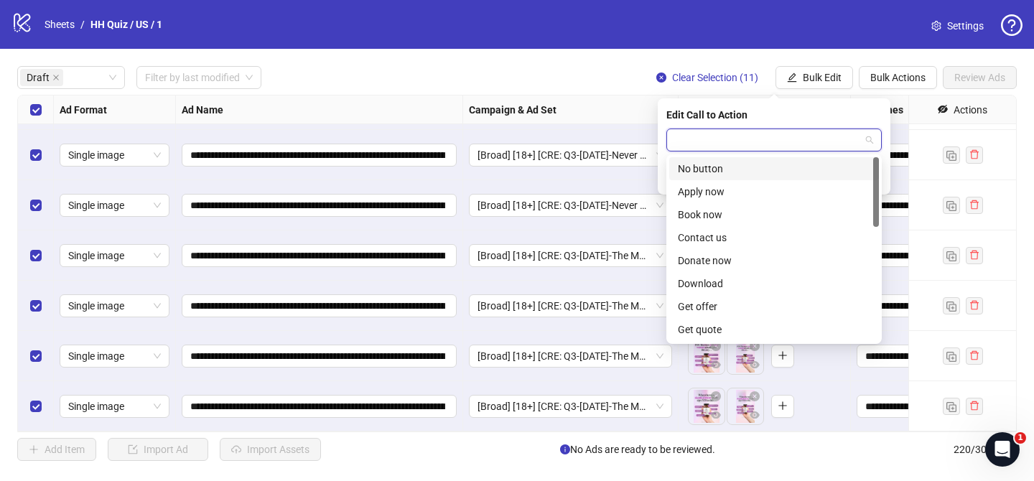
click at [778, 139] on input "search" at bounding box center [767, 140] width 185 height 22
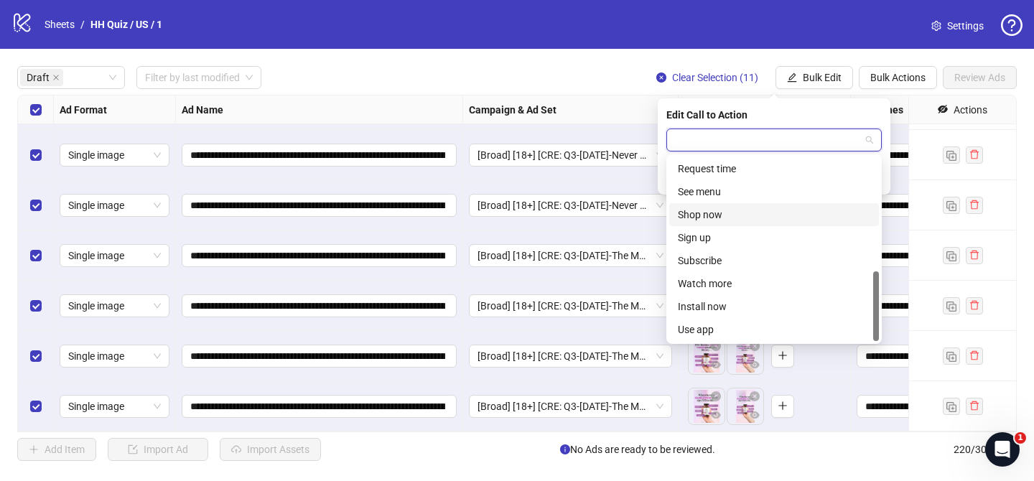
click at [733, 209] on div "Shop now" at bounding box center [774, 215] width 193 height 16
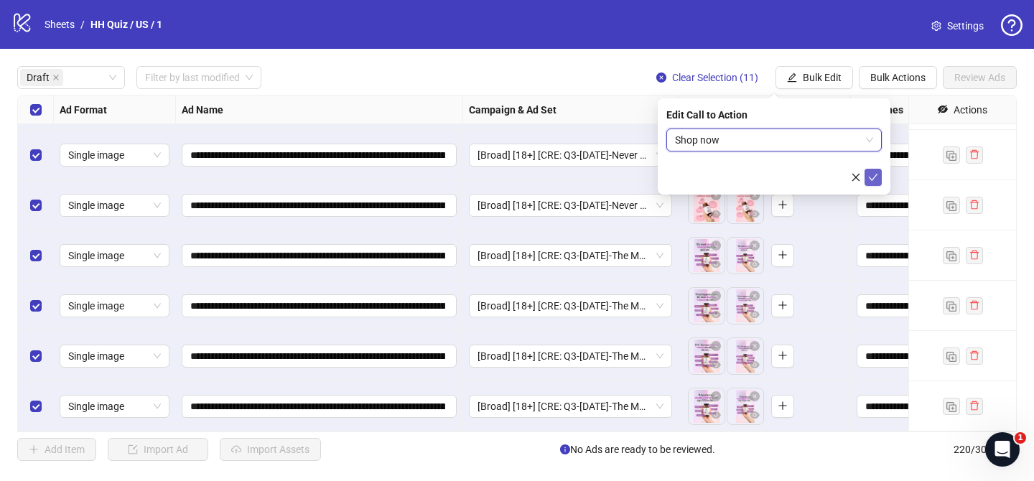
click at [874, 172] on icon "check" at bounding box center [873, 177] width 10 height 10
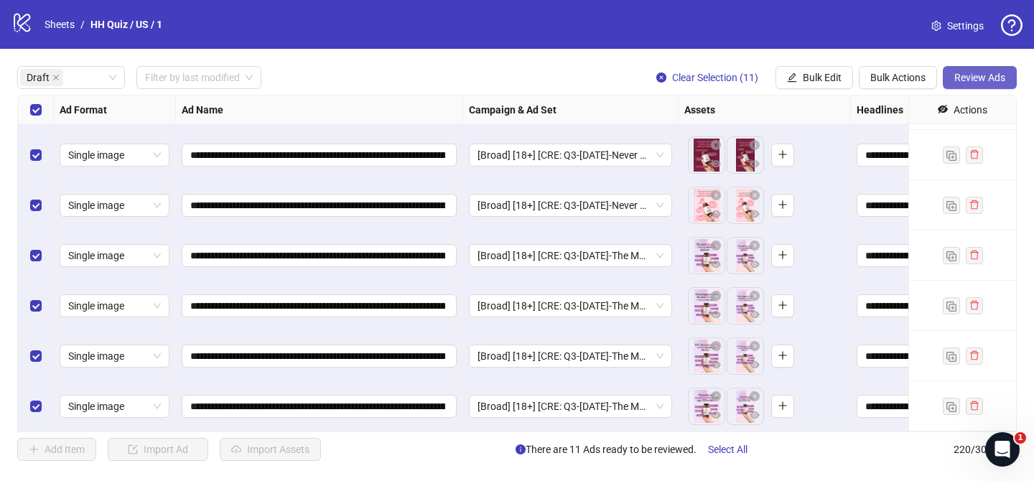
click at [971, 88] on button "Review Ads" at bounding box center [980, 77] width 74 height 23
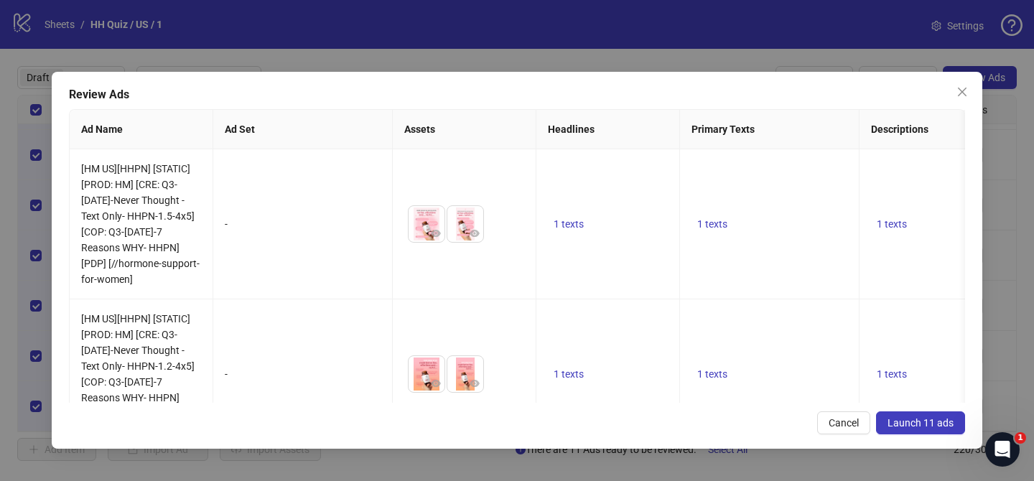
click at [915, 430] on button "Launch 11 ads" at bounding box center [920, 423] width 89 height 23
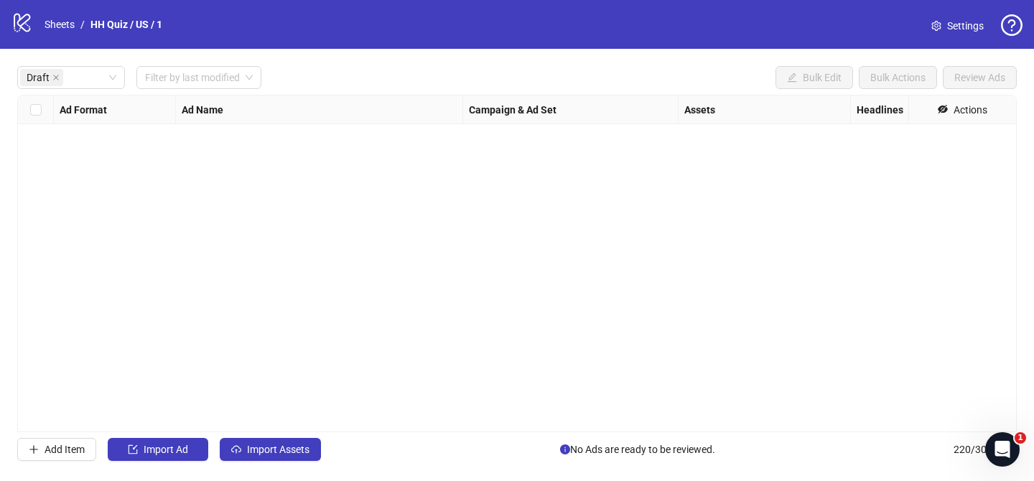
scroll to position [0, 0]
click at [53, 24] on link "Sheets" at bounding box center [60, 25] width 36 height 16
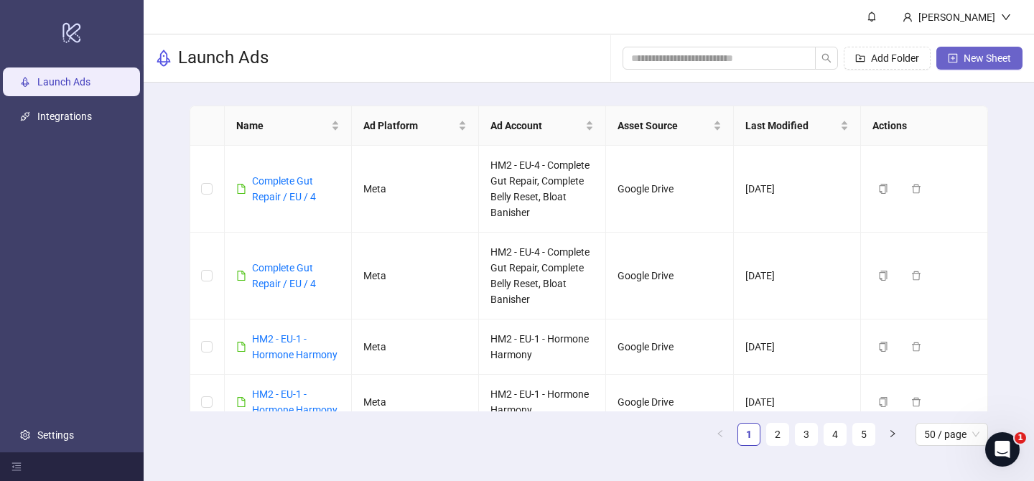
click at [964, 60] on span "New Sheet" at bounding box center [987, 57] width 47 height 11
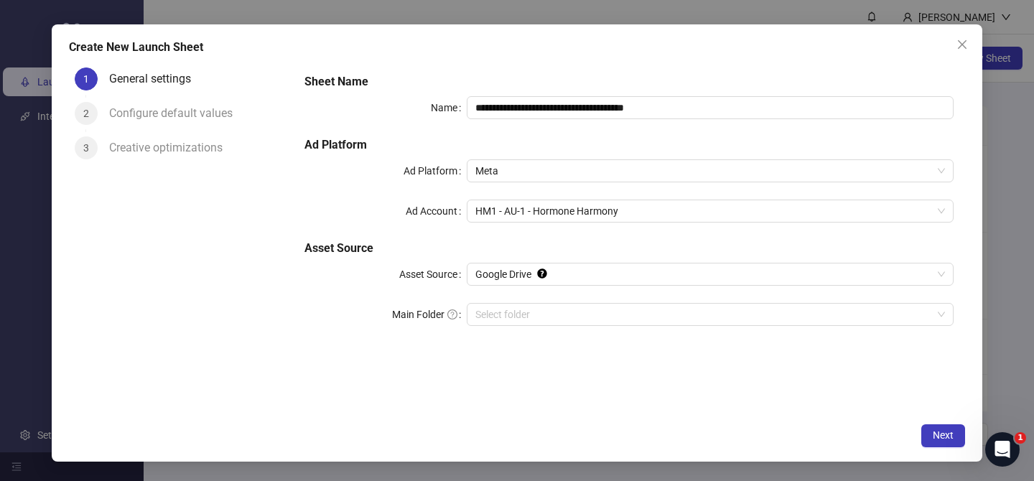
click at [139, 103] on div "Configure default values" at bounding box center [176, 113] width 135 height 23
click at [955, 436] on button "Next" at bounding box center [944, 436] width 44 height 23
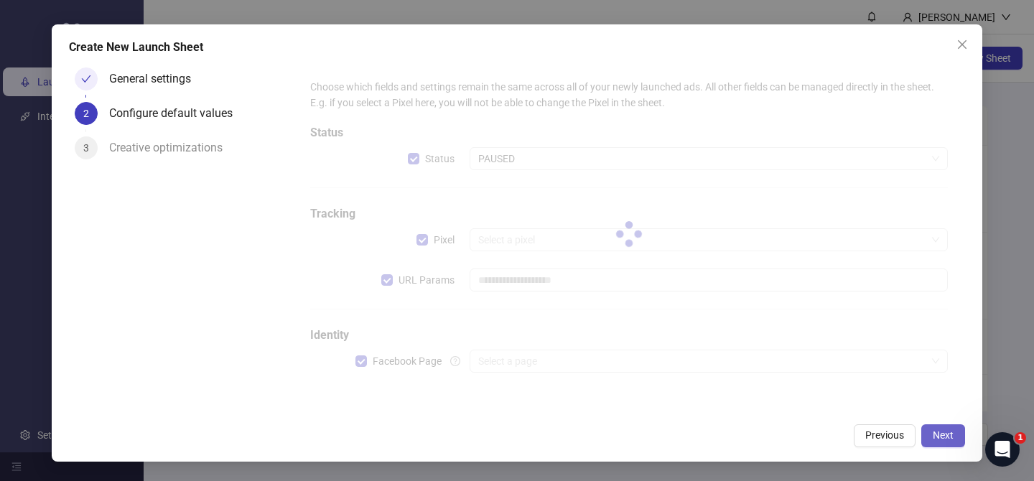
type input "**********"
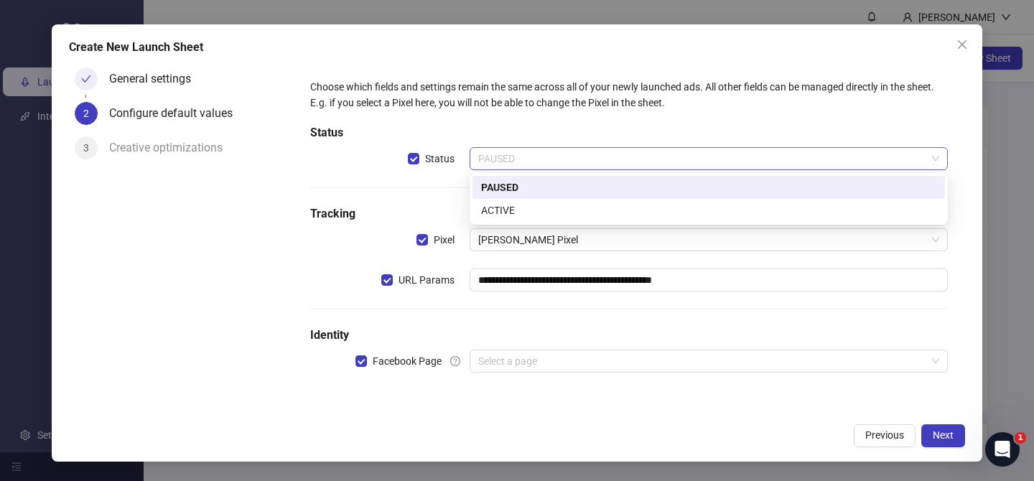
click at [585, 162] on span "PAUSED" at bounding box center [708, 159] width 461 height 22
click at [525, 213] on div "ACTIVE" at bounding box center [708, 211] width 455 height 16
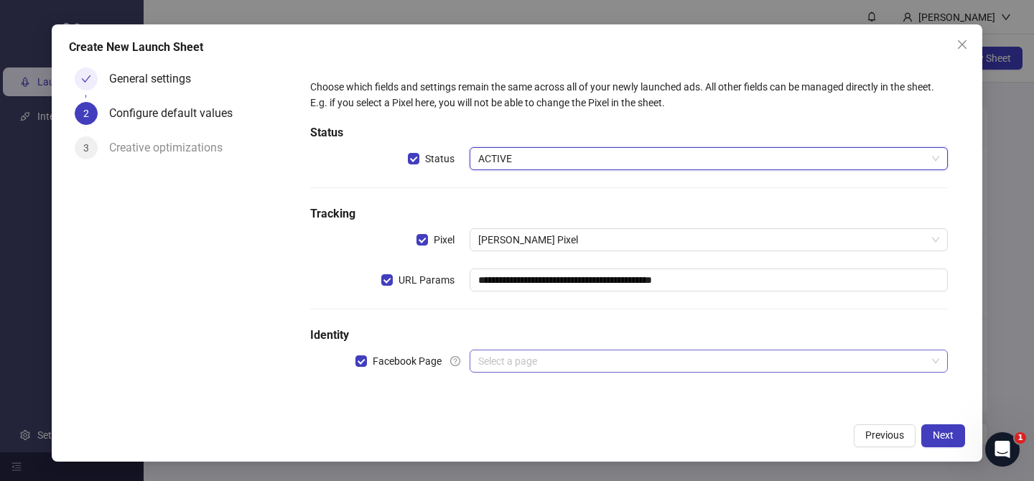
click at [754, 362] on input "search" at bounding box center [702, 362] width 448 height 22
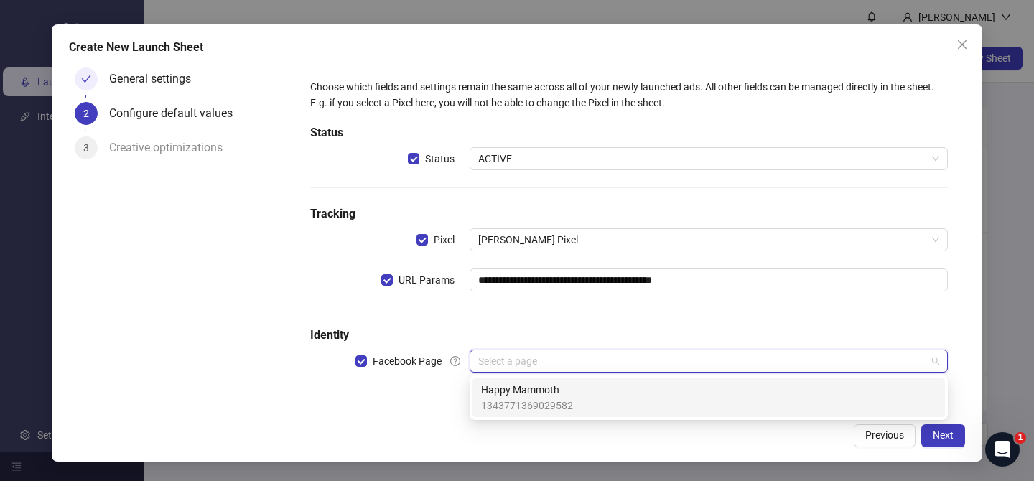
drag, startPoint x: 646, startPoint y: 389, endPoint x: 629, endPoint y: 372, distance: 24.4
click at [647, 389] on div "Happy Mammoth 1343771369029582" at bounding box center [708, 398] width 455 height 32
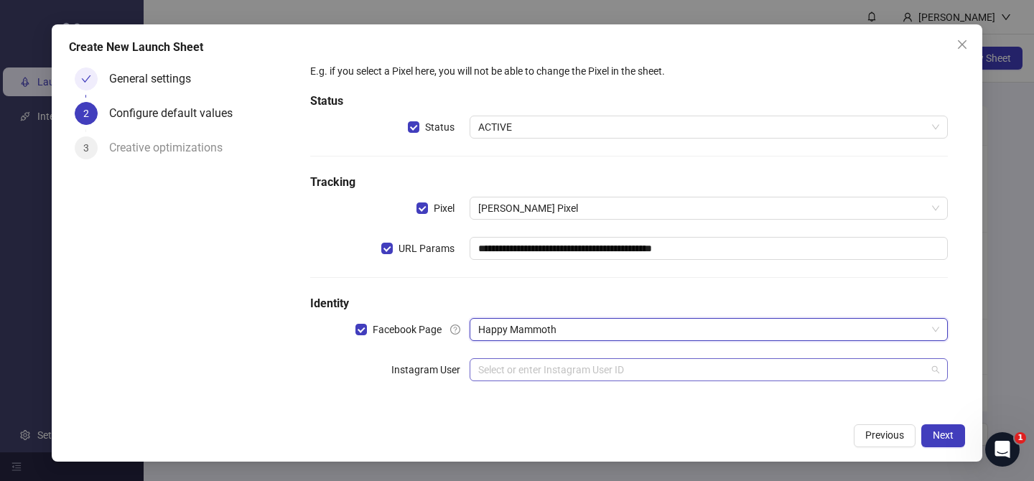
click at [524, 376] on input "search" at bounding box center [702, 370] width 448 height 22
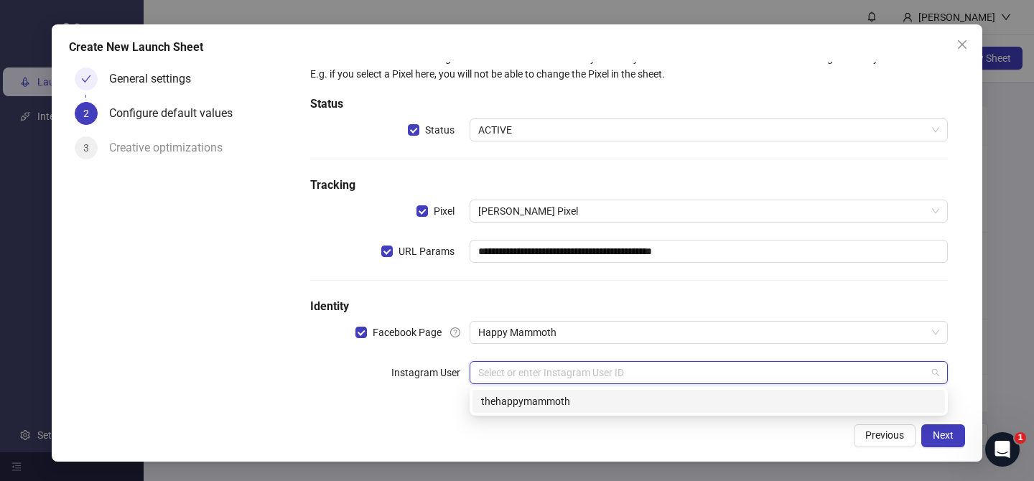
click at [532, 394] on div "thehappymammoth" at bounding box center [708, 402] width 455 height 16
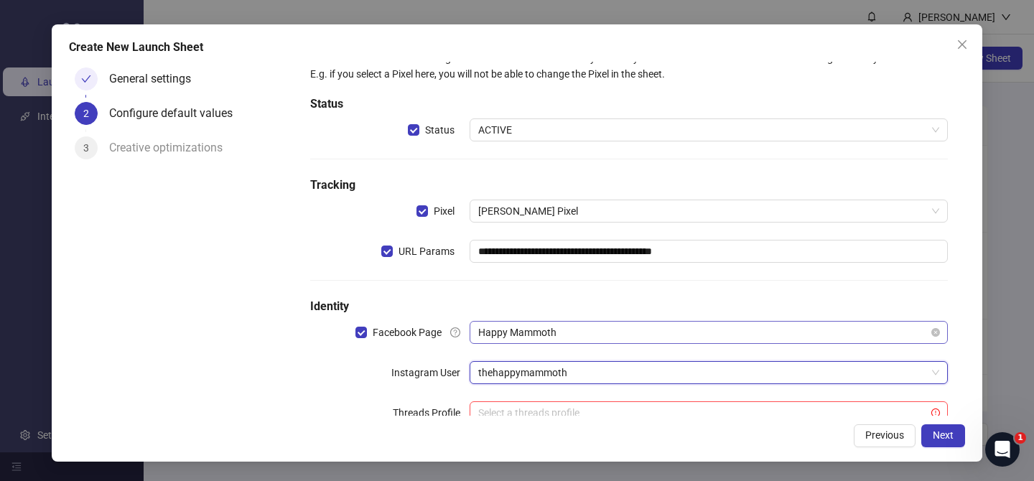
scroll to position [72, 0]
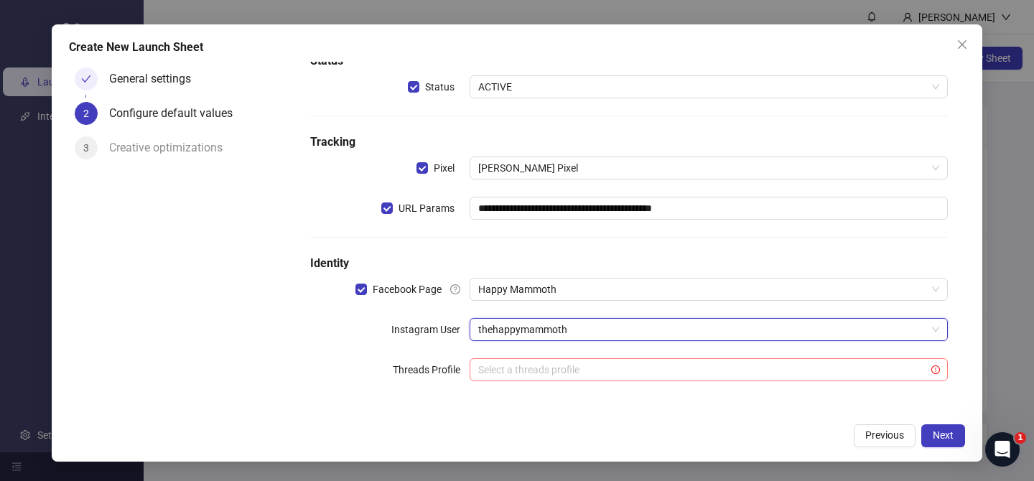
drag, startPoint x: 532, startPoint y: 367, endPoint x: 537, endPoint y: 375, distance: 9.0
click at [533, 367] on input "search" at bounding box center [702, 370] width 448 height 22
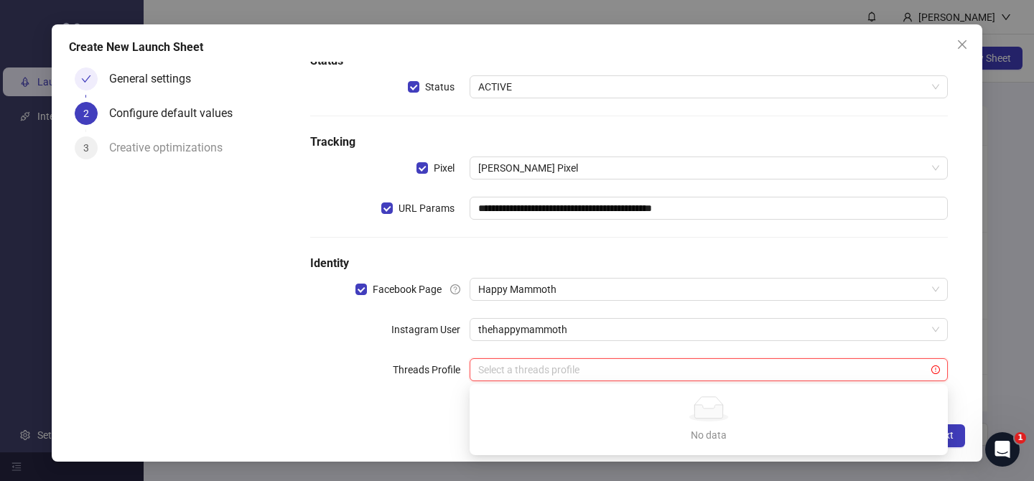
click at [966, 384] on div "**********" at bounding box center [517, 242] width 931 height 437
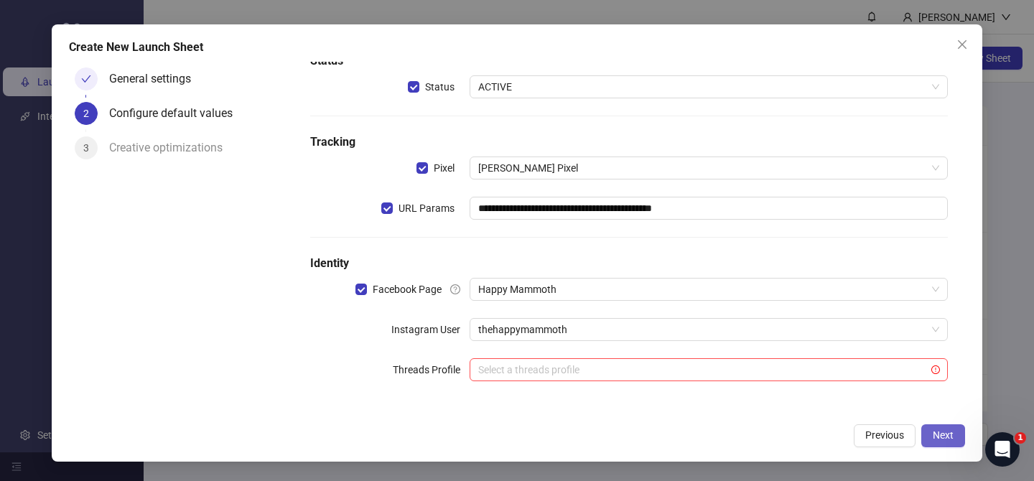
click at [953, 431] on span "Next" at bounding box center [943, 435] width 21 height 11
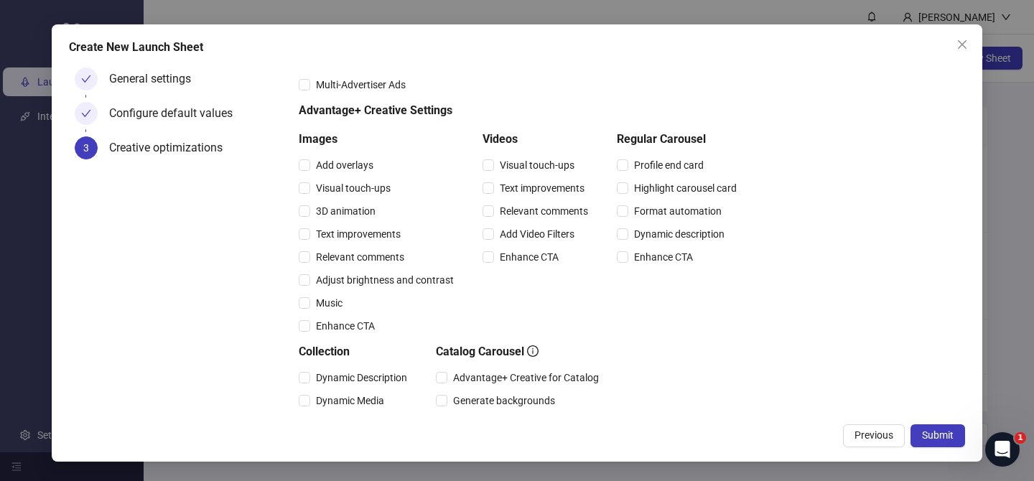
scroll to position [241, 0]
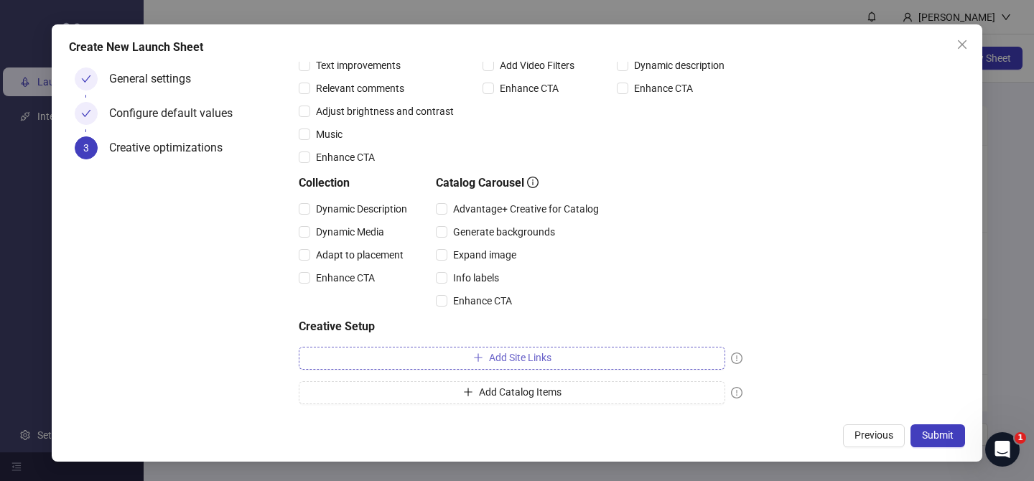
click at [488, 350] on button "Add Site Links" at bounding box center [512, 358] width 427 height 23
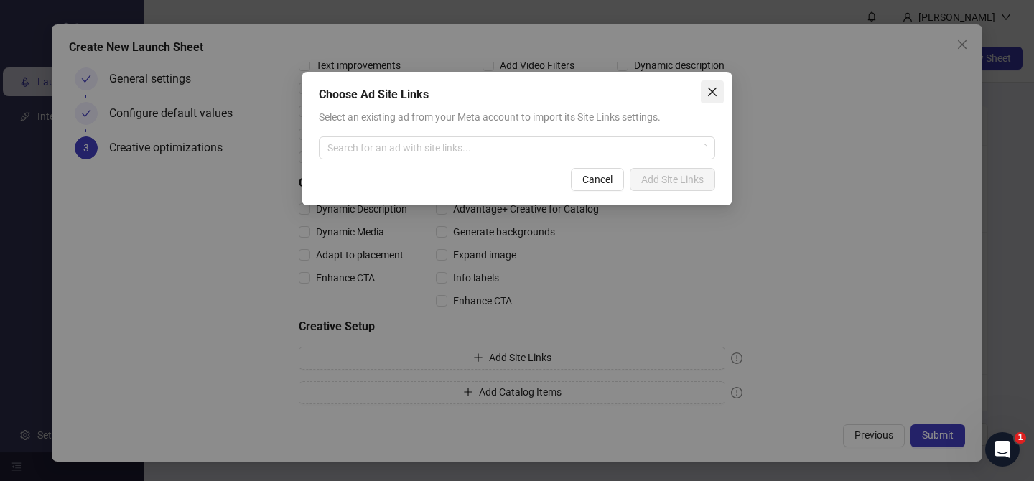
click at [712, 94] on icon "close" at bounding box center [712, 91] width 11 height 11
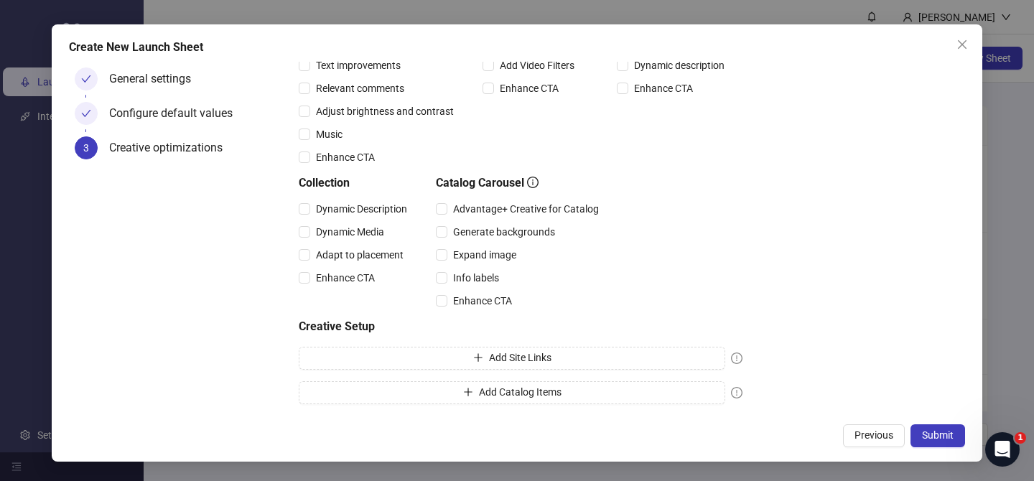
scroll to position [0, 0]
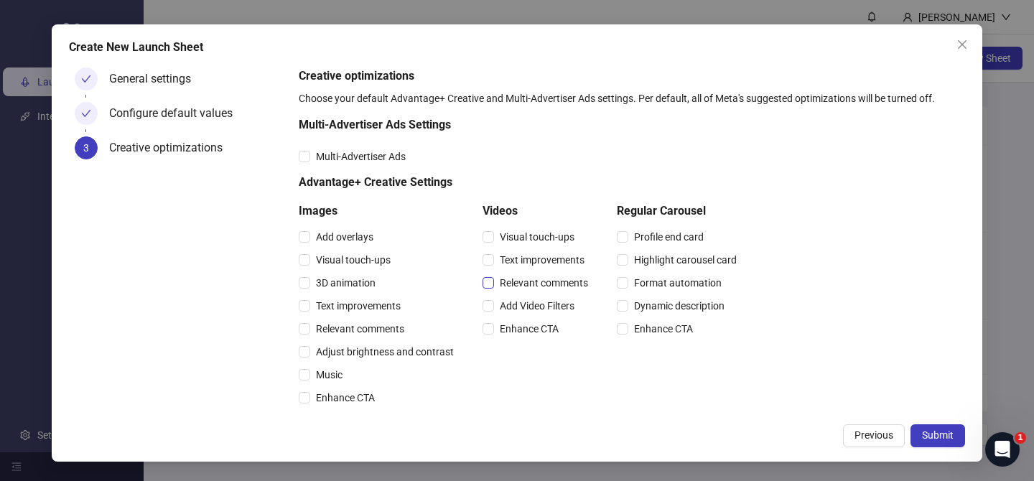
click at [535, 279] on span "Relevant comments" at bounding box center [544, 283] width 100 height 16
click at [385, 329] on span "Relevant comments" at bounding box center [360, 329] width 100 height 16
click at [940, 435] on span "Submit" at bounding box center [938, 435] width 32 height 11
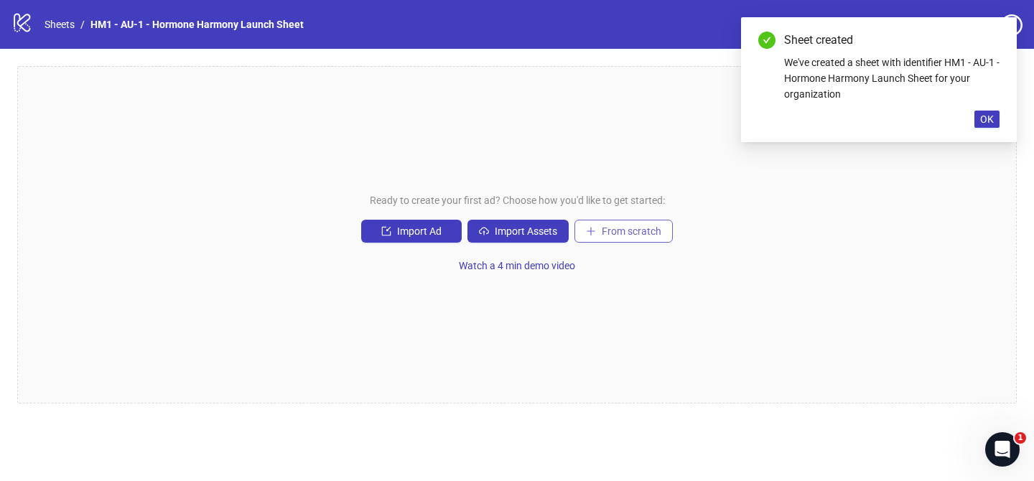
click at [613, 232] on span "From scratch" at bounding box center [632, 231] width 60 height 11
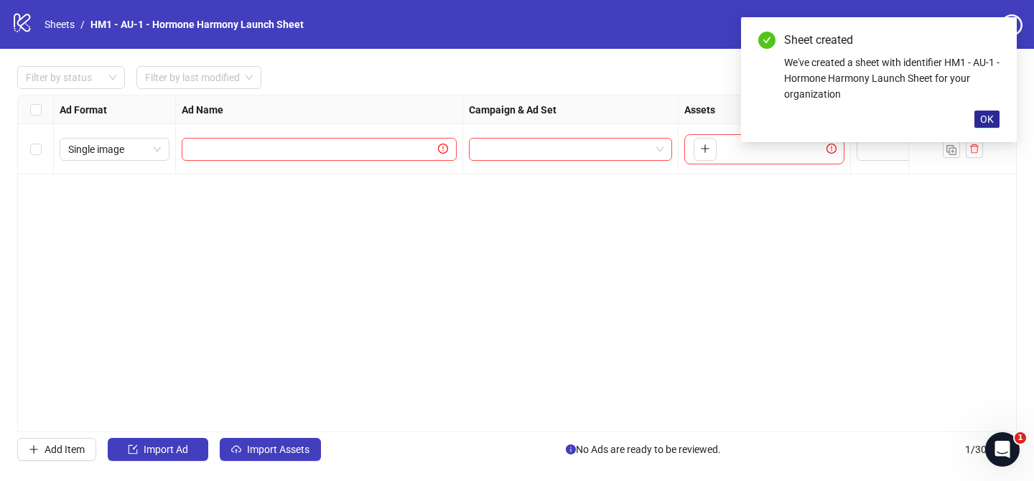
click at [985, 117] on span "OK" at bounding box center [988, 119] width 14 height 11
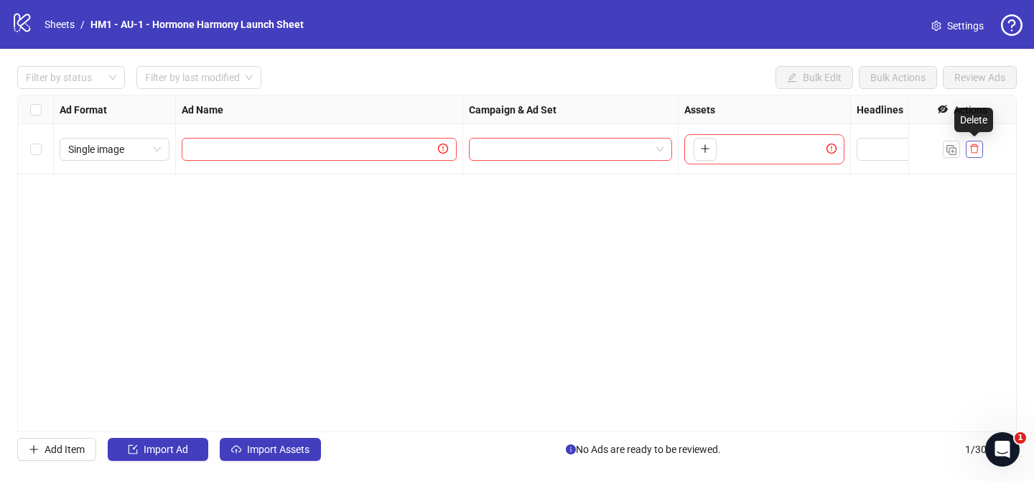
click at [980, 147] on button "button" at bounding box center [974, 149] width 17 height 17
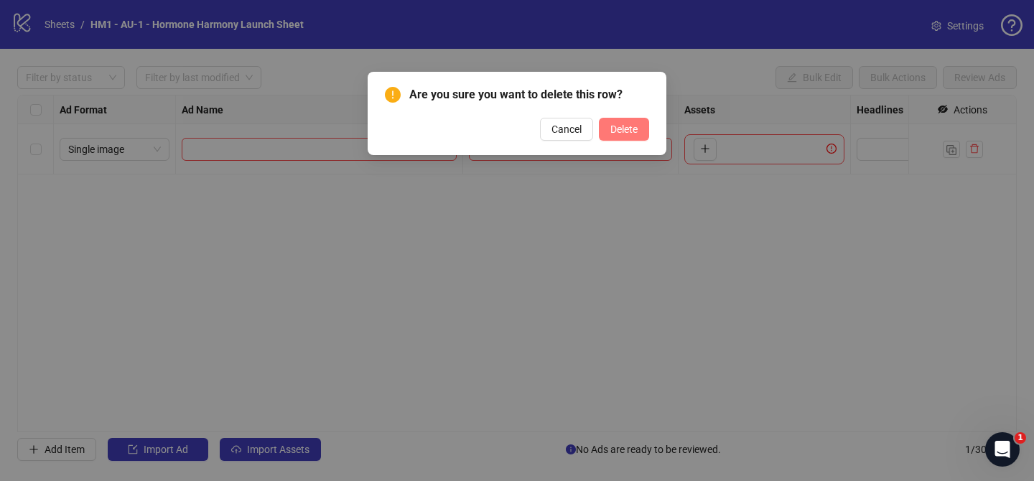
click at [631, 129] on span "Delete" at bounding box center [624, 129] width 27 height 11
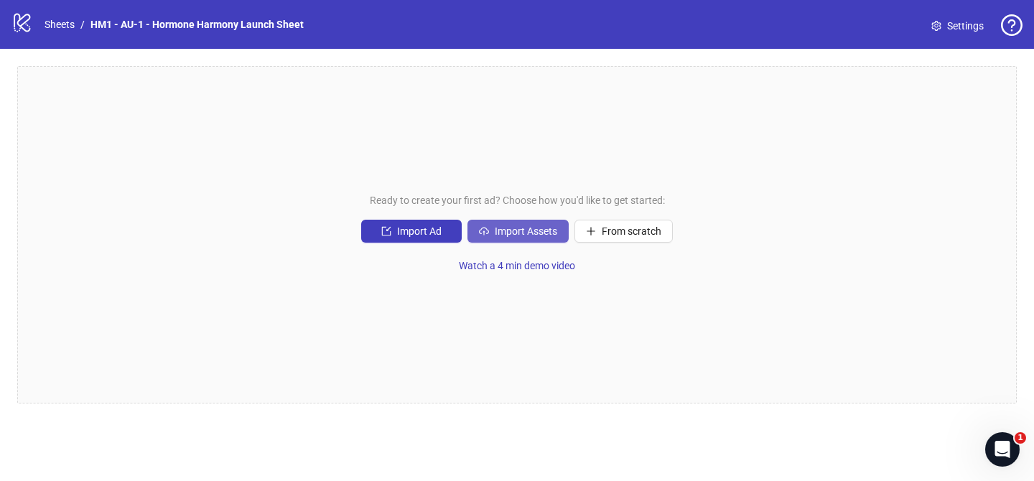
click at [534, 231] on span "Import Assets" at bounding box center [526, 231] width 62 height 11
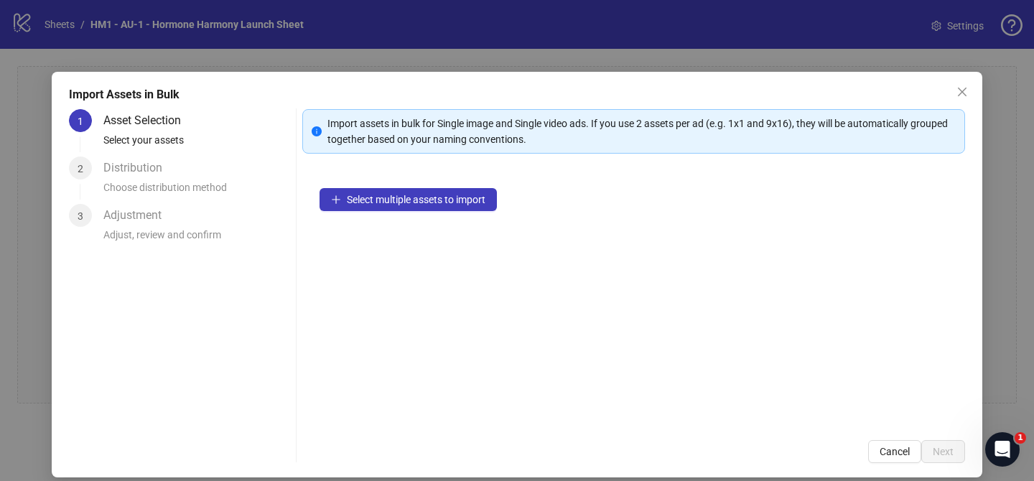
click at [428, 58] on div "Import Assets in Bulk 1 Asset Selection Select your assets 2 Distribution Choos…" at bounding box center [517, 240] width 1034 height 481
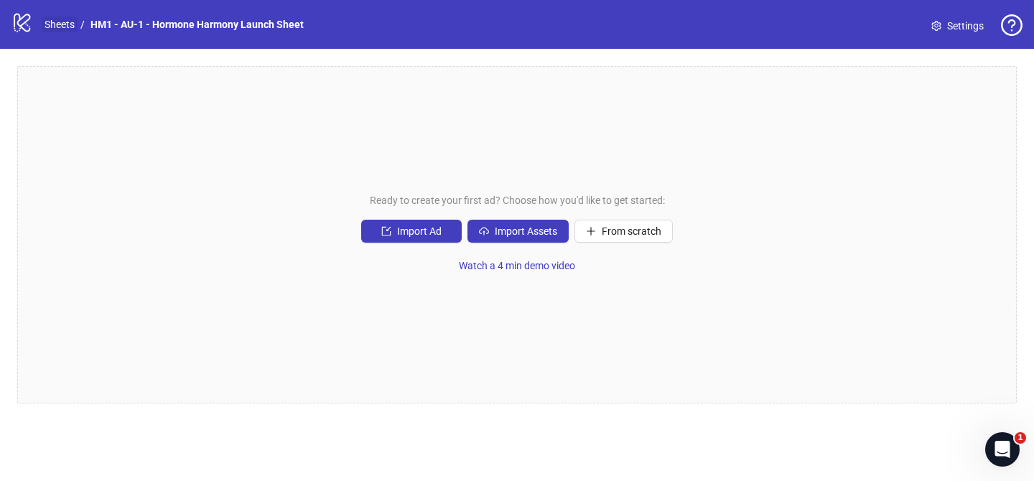
click at [55, 22] on link "Sheets" at bounding box center [60, 25] width 36 height 16
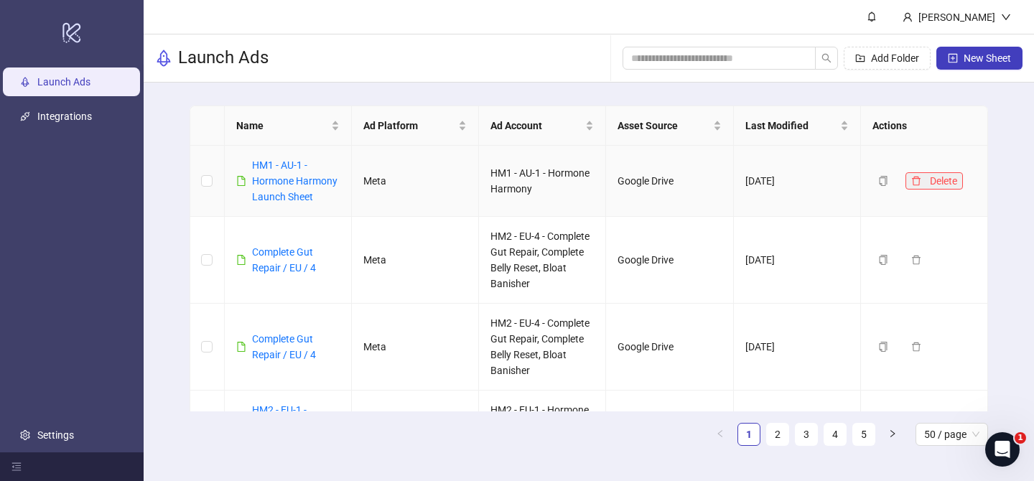
click at [921, 180] on icon "delete" at bounding box center [917, 181] width 10 height 10
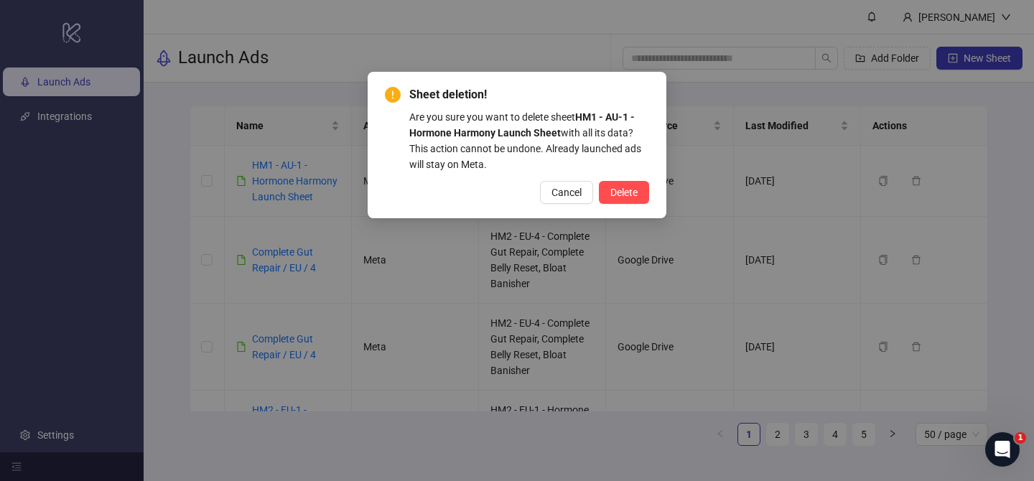
drag, startPoint x: 616, startPoint y: 192, endPoint x: 639, endPoint y: 449, distance: 258.1
click at [616, 192] on span "Delete" at bounding box center [624, 192] width 27 height 11
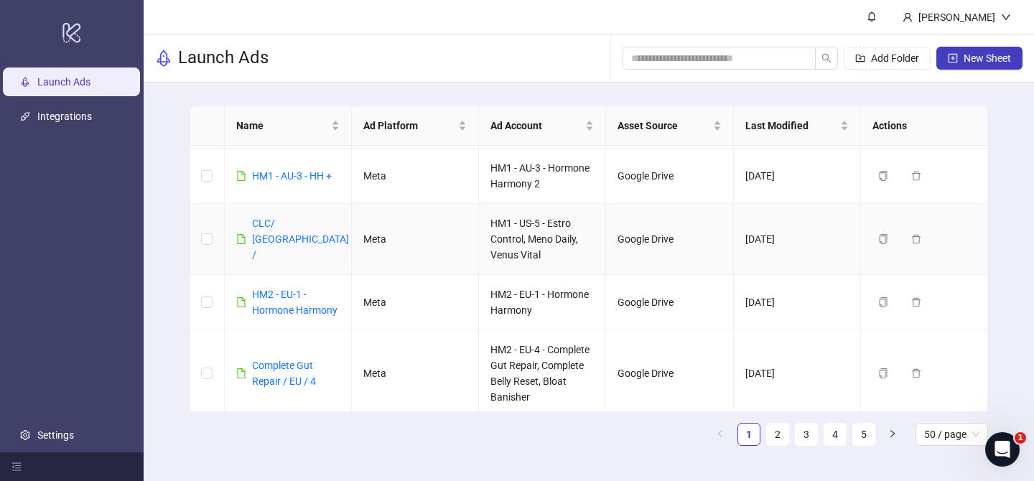
scroll to position [354, 0]
